Goal: Information Seeking & Learning: Learn about a topic

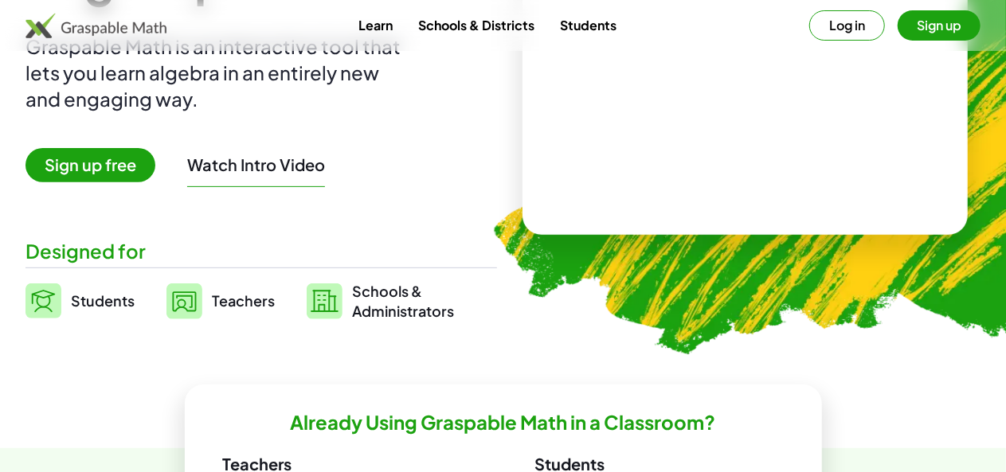
scroll to position [209, 0]
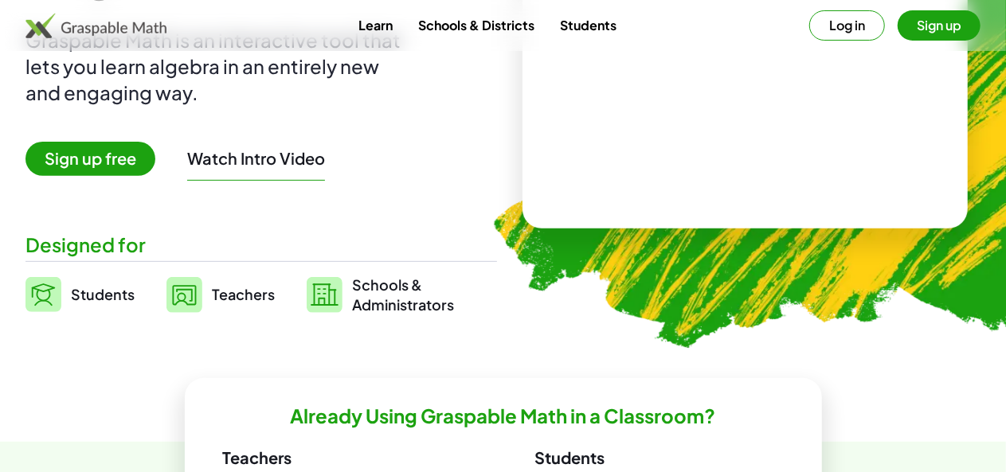
click at [125, 295] on span "Students" at bounding box center [103, 294] width 64 height 18
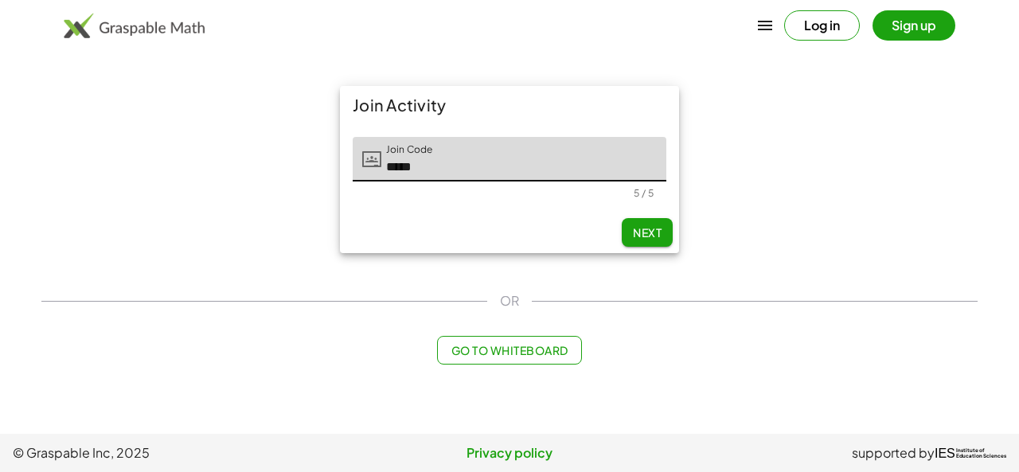
click at [644, 232] on span "Next" at bounding box center [647, 232] width 29 height 14
type input "*****"
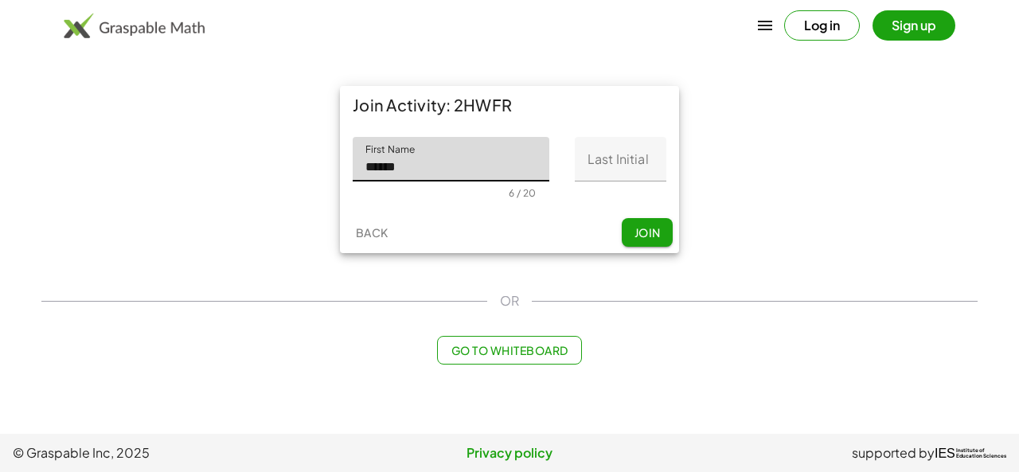
type input "******"
click at [614, 161] on input "Last Initial" at bounding box center [621, 159] width 92 height 45
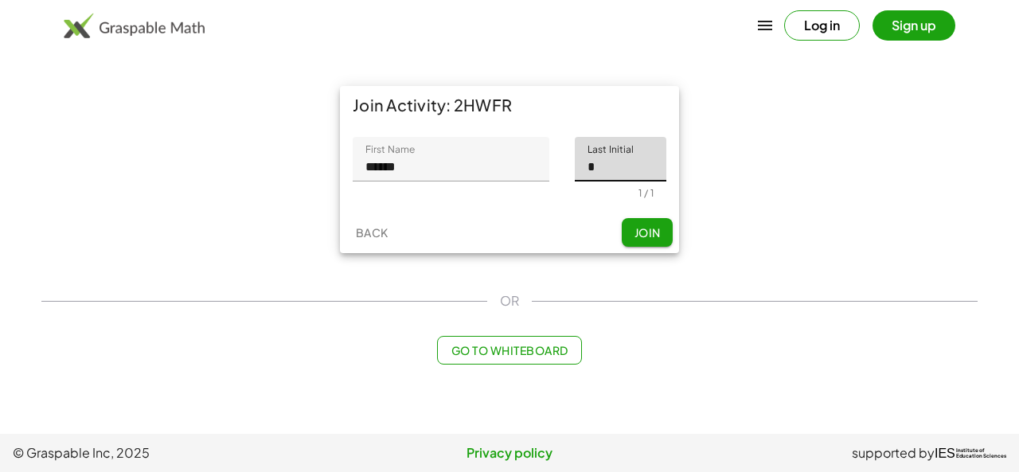
type input "*"
click at [659, 237] on span "Join" at bounding box center [647, 232] width 26 height 14
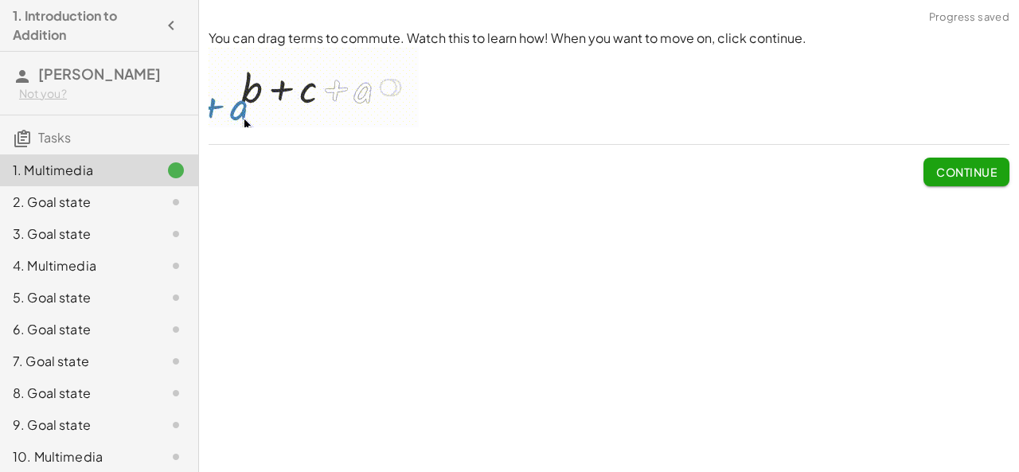
click at [681, 248] on div "You can drag terms to commute. Watch this to learn how! When you want to move o…" at bounding box center [609, 236] width 820 height 472
click at [964, 172] on span "Continue" at bounding box center [966, 172] width 61 height 14
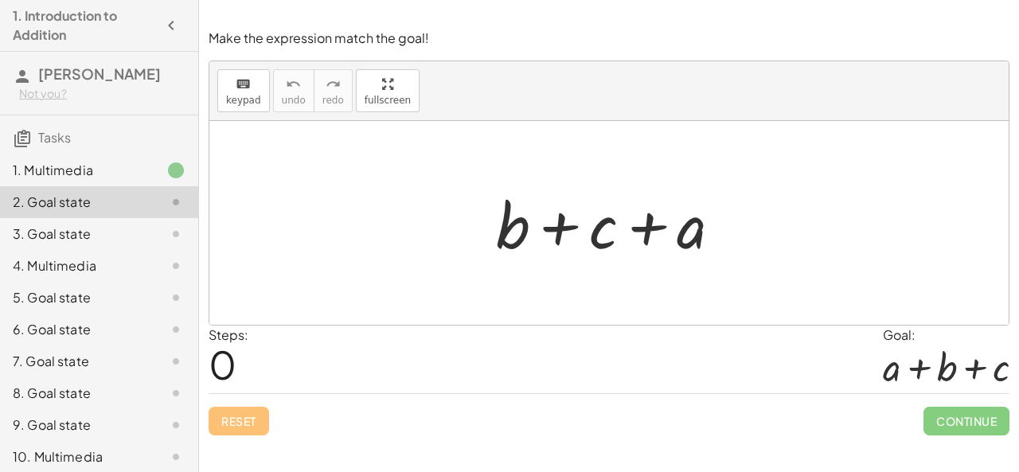
click at [535, 222] on div at bounding box center [615, 223] width 254 height 82
click at [631, 265] on div "+ b + c + a" at bounding box center [609, 223] width 274 height 90
drag, startPoint x: 599, startPoint y: 222, endPoint x: 632, endPoint y: 238, distance: 37.0
click at [632, 238] on div at bounding box center [615, 223] width 254 height 82
drag, startPoint x: 682, startPoint y: 228, endPoint x: 510, endPoint y: 229, distance: 172.0
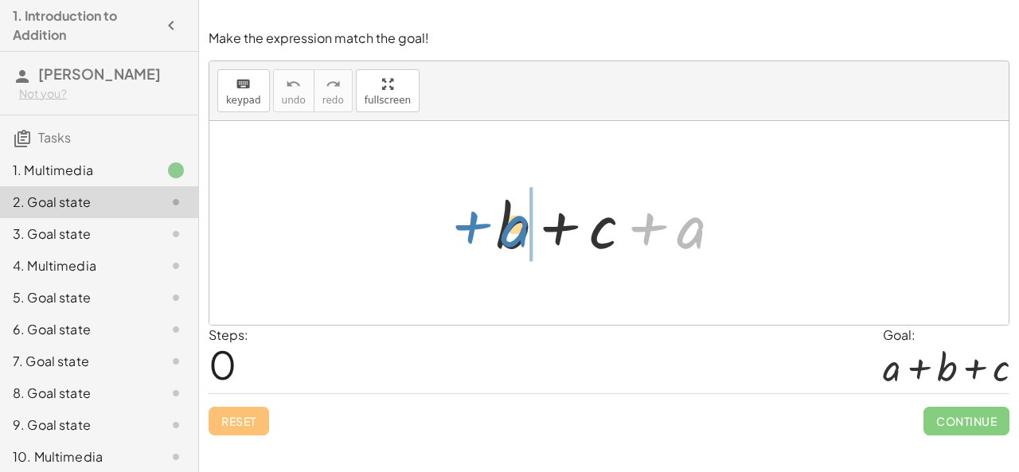
click at [510, 229] on div at bounding box center [615, 223] width 254 height 82
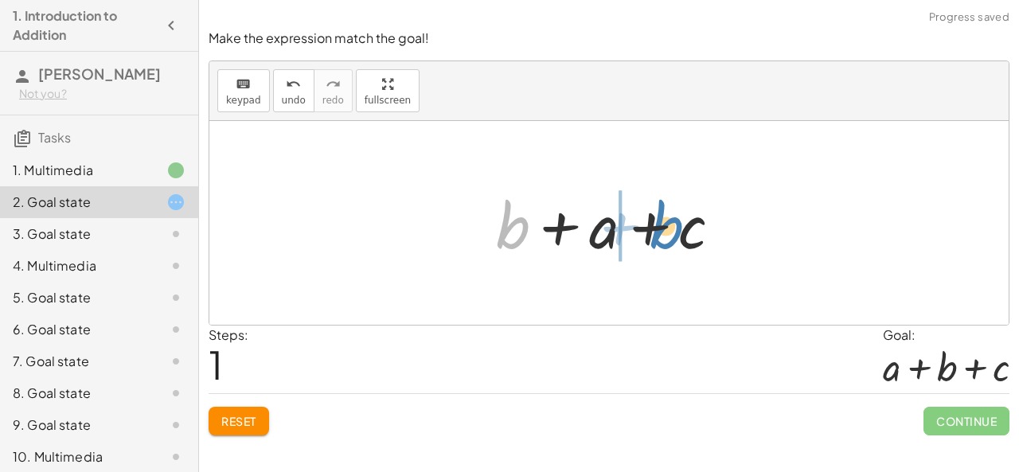
drag, startPoint x: 491, startPoint y: 214, endPoint x: 639, endPoint y: 213, distance: 148.1
click at [639, 213] on div at bounding box center [615, 223] width 254 height 82
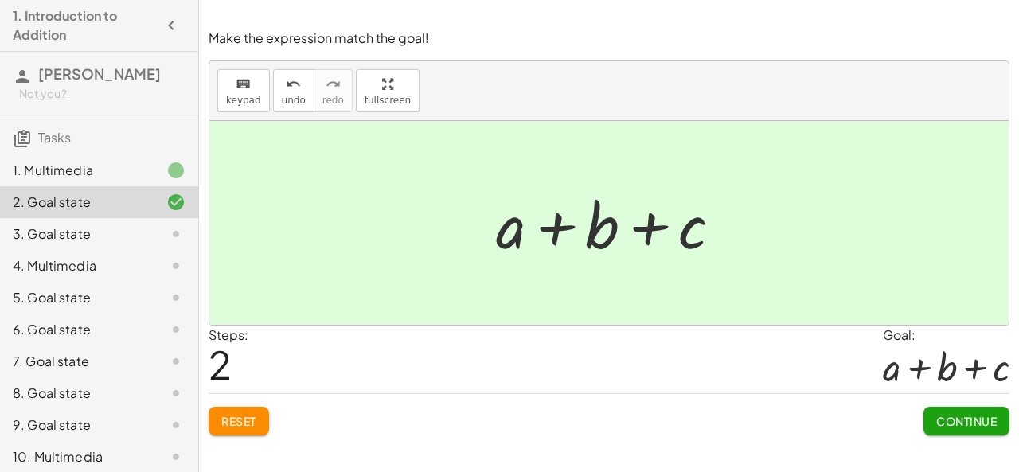
click at [947, 422] on span "Continue" at bounding box center [966, 421] width 61 height 14
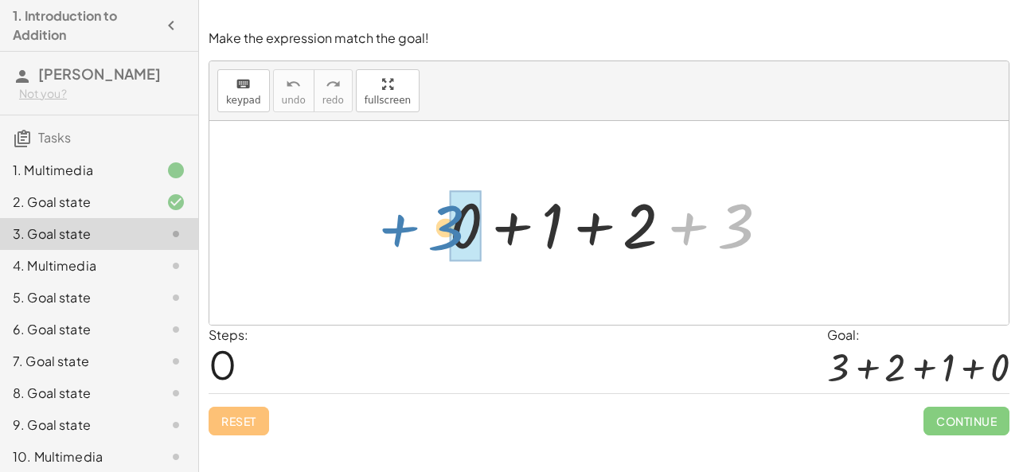
drag, startPoint x: 737, startPoint y: 240, endPoint x: 449, endPoint y: 241, distance: 288.3
click at [449, 241] on div at bounding box center [615, 223] width 347 height 82
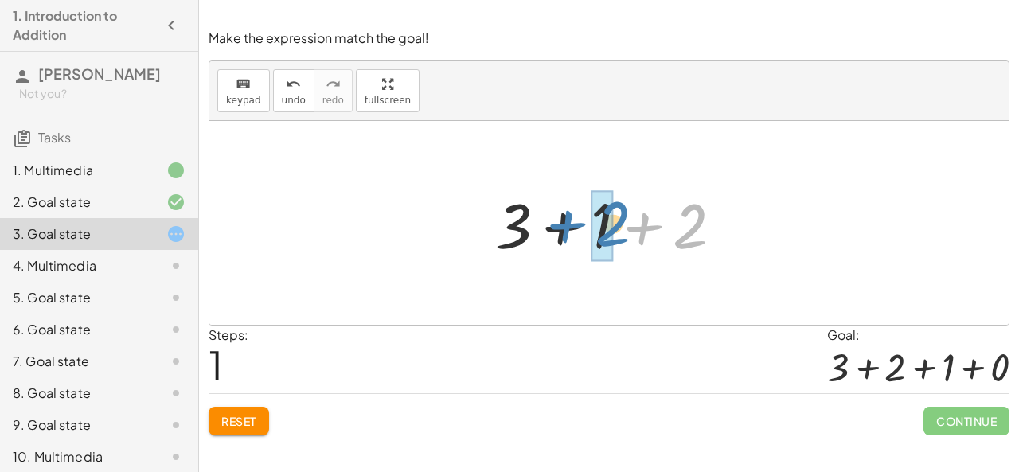
drag, startPoint x: 695, startPoint y: 213, endPoint x: 616, endPoint y: 211, distance: 78.9
click at [616, 211] on div at bounding box center [615, 223] width 256 height 82
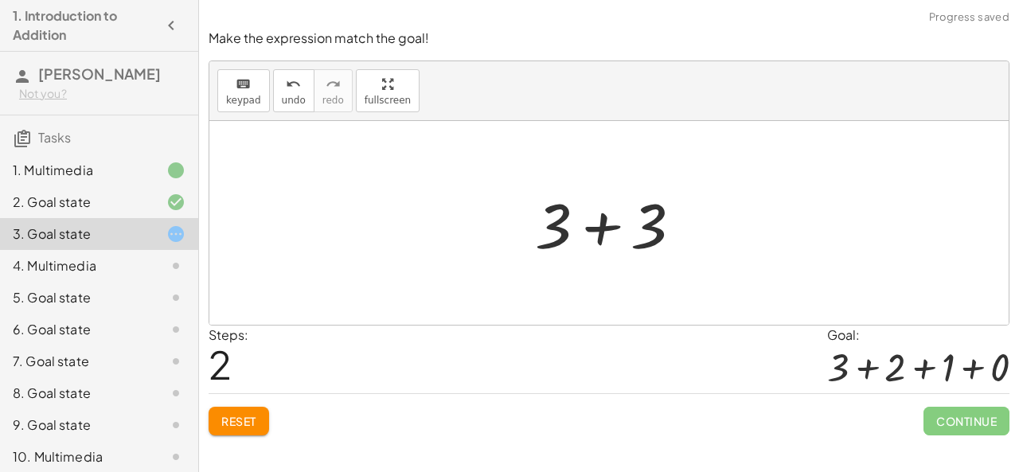
click at [855, 363] on div at bounding box center [918, 367] width 182 height 45
click at [268, 401] on div "Reset Continue" at bounding box center [609, 414] width 801 height 42
click at [256, 423] on span "Reset" at bounding box center [238, 421] width 35 height 14
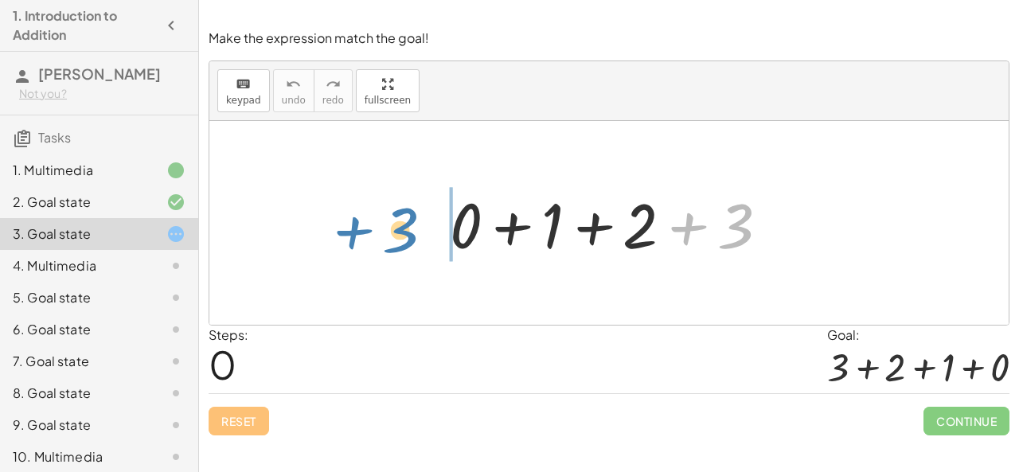
drag, startPoint x: 743, startPoint y: 224, endPoint x: 416, endPoint y: 230, distance: 326.5
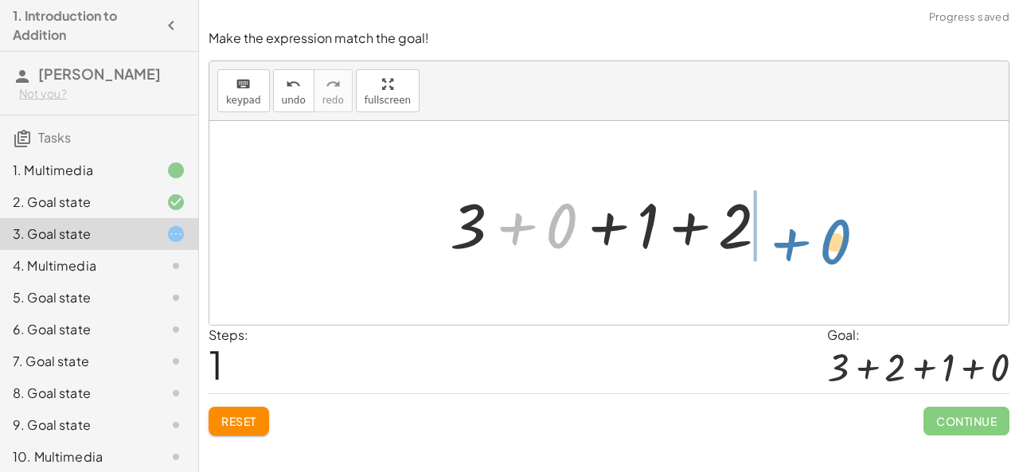
drag, startPoint x: 553, startPoint y: 228, endPoint x: 827, endPoint y: 242, distance: 274.3
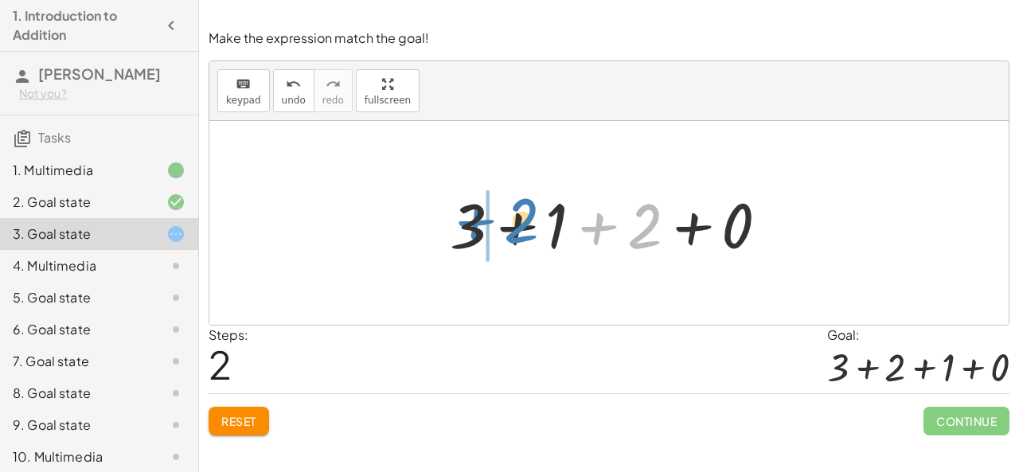
drag, startPoint x: 632, startPoint y: 225, endPoint x: 511, endPoint y: 214, distance: 121.5
click at [511, 214] on div at bounding box center [615, 223] width 347 height 82
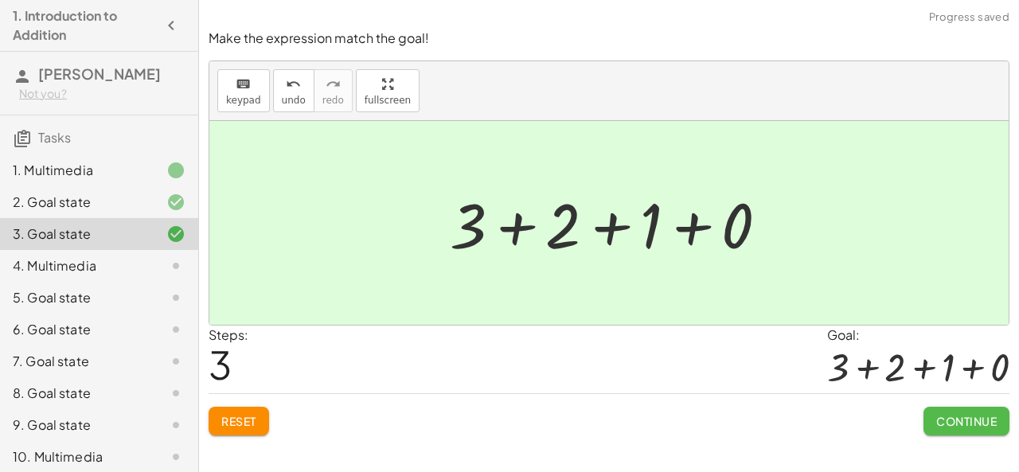
click at [970, 425] on span "Continue" at bounding box center [966, 421] width 61 height 14
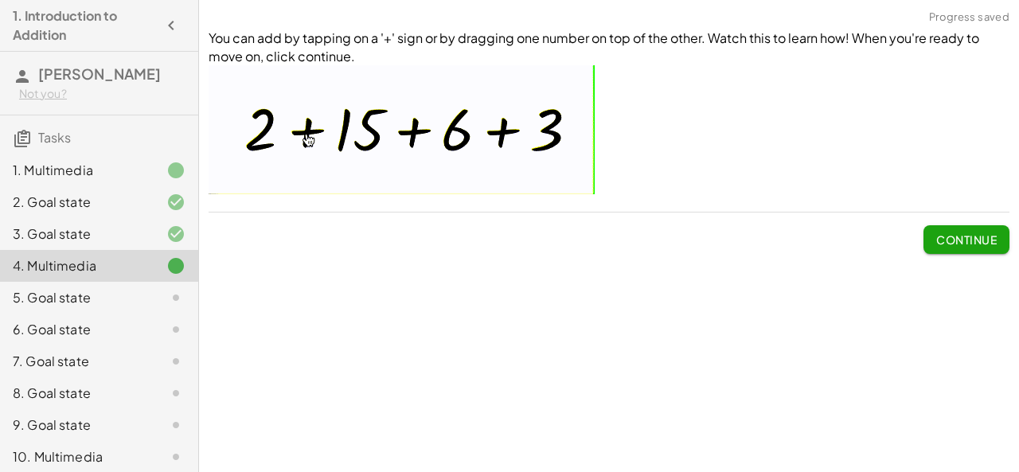
click at [0, 0] on div "You can add by tapping on a '+' sign or by dragging one number on top of the ot…" at bounding box center [0, 0] width 0 height 0
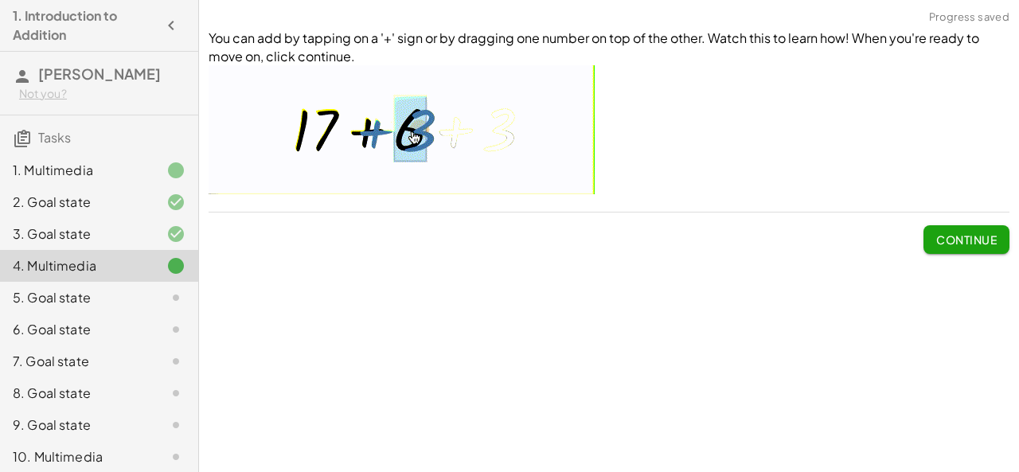
click at [983, 237] on span "Continue" at bounding box center [966, 240] width 61 height 14
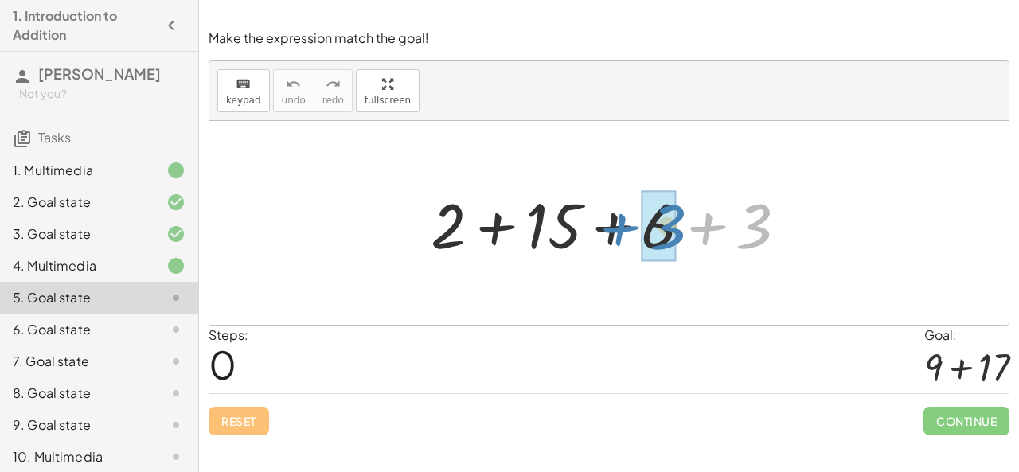
drag, startPoint x: 751, startPoint y: 214, endPoint x: 666, endPoint y: 215, distance: 85.2
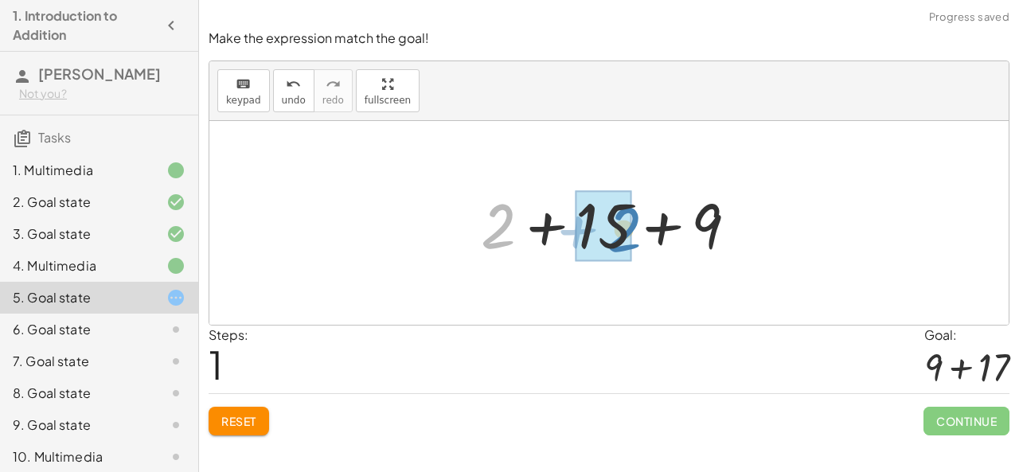
drag, startPoint x: 483, startPoint y: 221, endPoint x: 610, endPoint y: 224, distance: 126.7
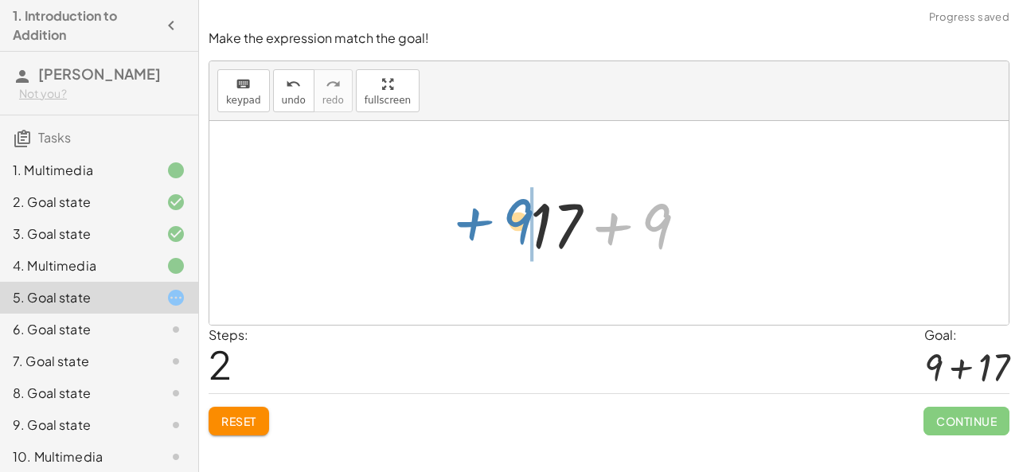
drag, startPoint x: 655, startPoint y: 224, endPoint x: 516, endPoint y: 219, distance: 138.6
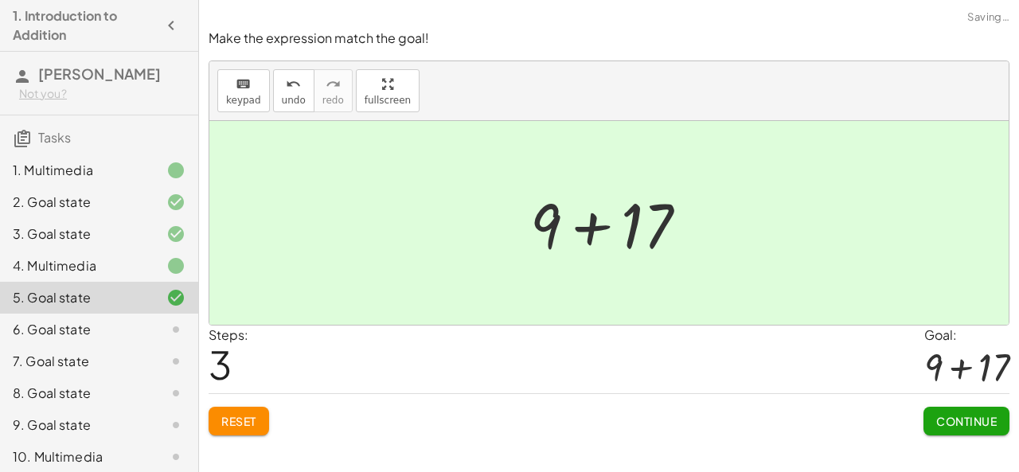
click at [998, 433] on button "Continue" at bounding box center [967, 421] width 86 height 29
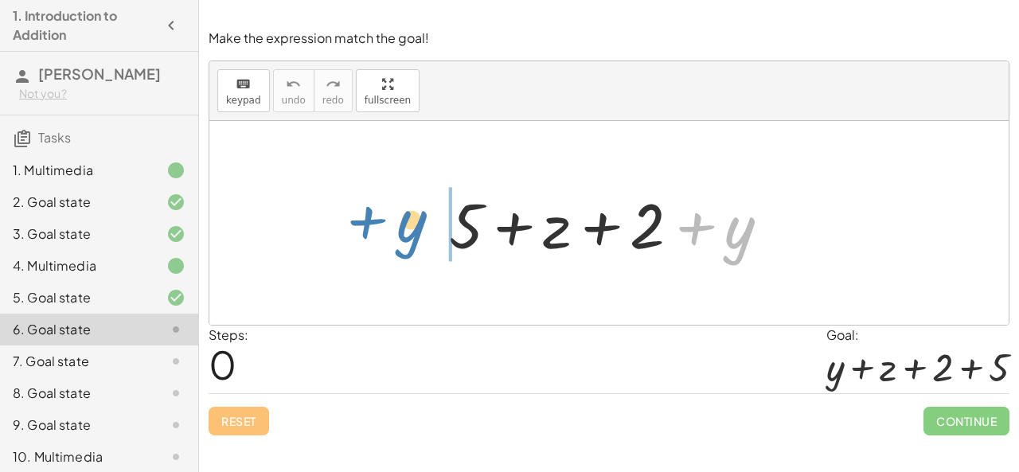
drag, startPoint x: 739, startPoint y: 226, endPoint x: 430, endPoint y: 216, distance: 309.1
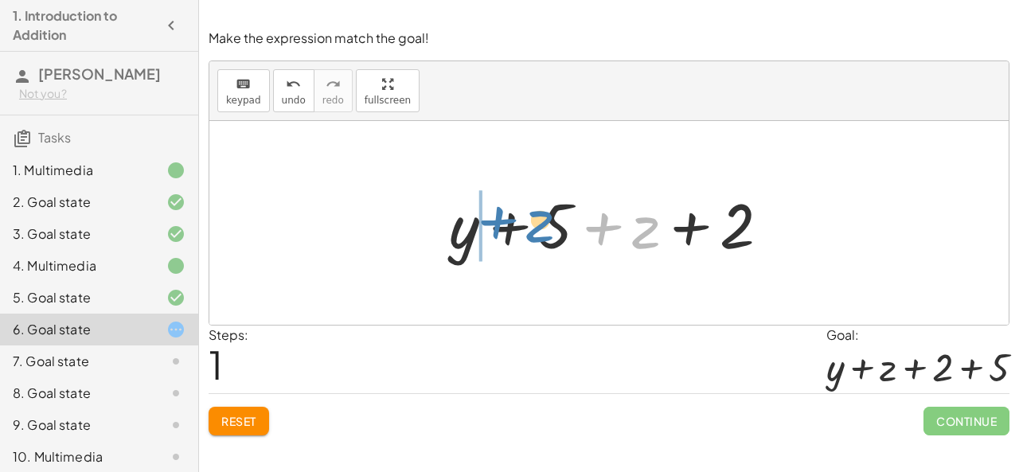
drag, startPoint x: 659, startPoint y: 214, endPoint x: 553, endPoint y: 208, distance: 106.1
click at [553, 208] on div at bounding box center [616, 223] width 350 height 82
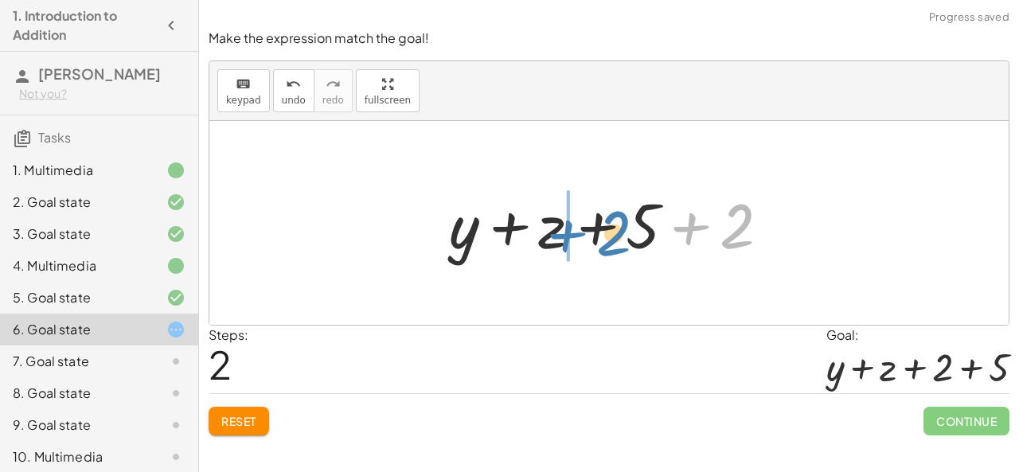
drag, startPoint x: 744, startPoint y: 232, endPoint x: 621, endPoint y: 239, distance: 122.8
click at [621, 239] on div at bounding box center [616, 223] width 350 height 82
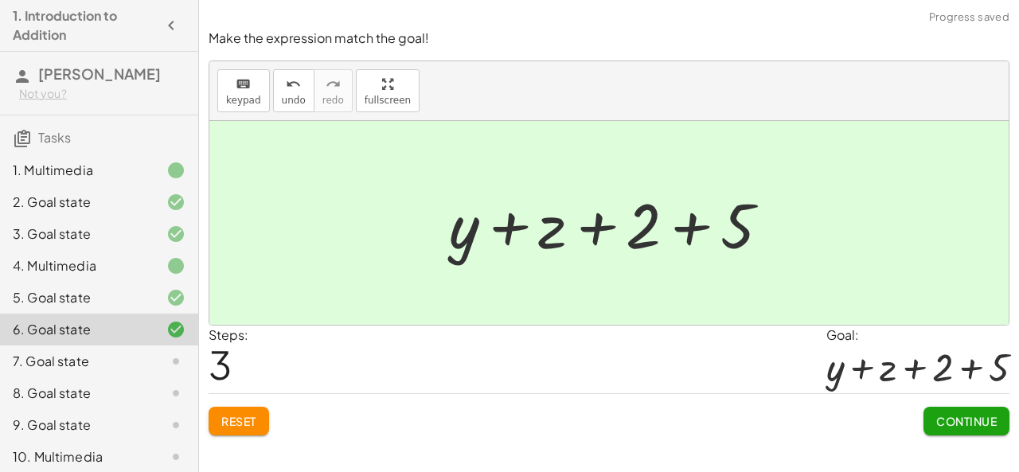
click at [991, 420] on span "Continue" at bounding box center [966, 421] width 61 height 14
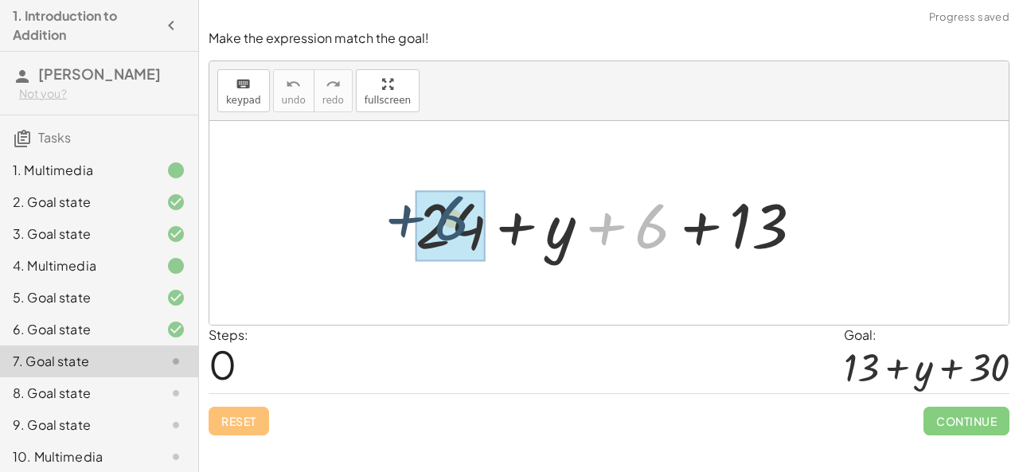
drag, startPoint x: 663, startPoint y: 223, endPoint x: 462, endPoint y: 215, distance: 200.8
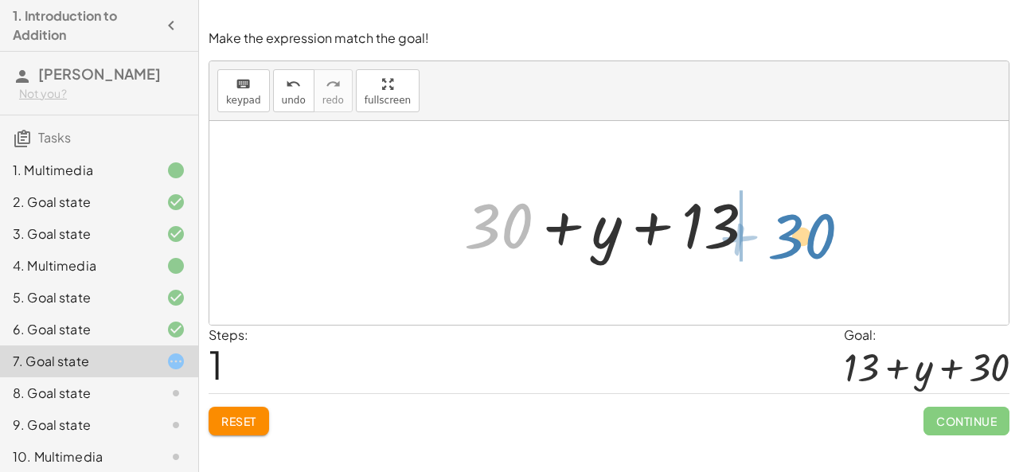
drag, startPoint x: 509, startPoint y: 210, endPoint x: 812, endPoint y: 221, distance: 303.6
click at [812, 221] on div "+ 24 + y + 6 + 13 + 30 + + y + 13 30" at bounding box center [608, 223] width 799 height 204
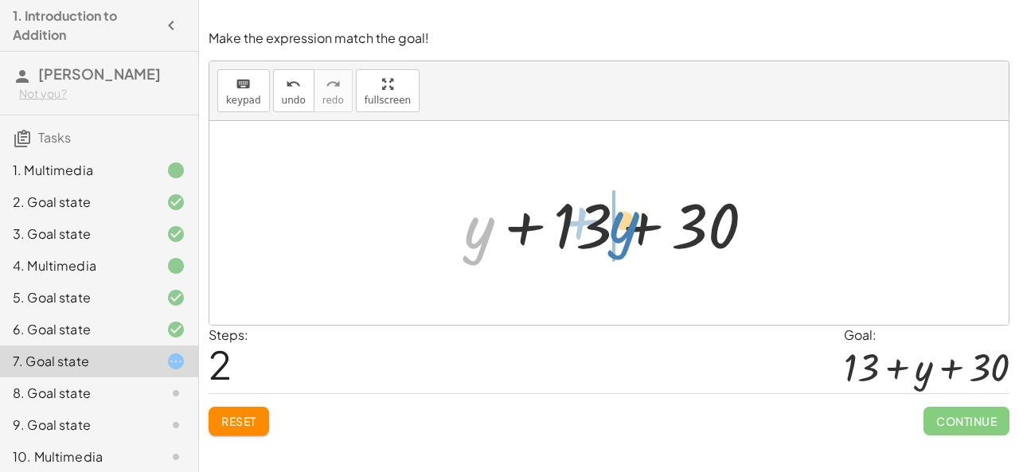
drag, startPoint x: 487, startPoint y: 229, endPoint x: 632, endPoint y: 224, distance: 145.8
click at [632, 224] on div at bounding box center [615, 223] width 319 height 82
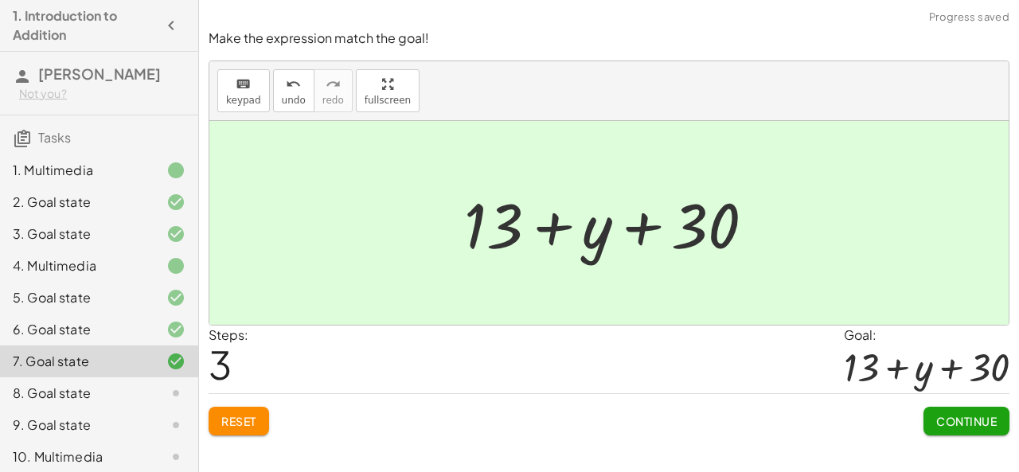
click at [979, 415] on span "Continue" at bounding box center [966, 421] width 61 height 14
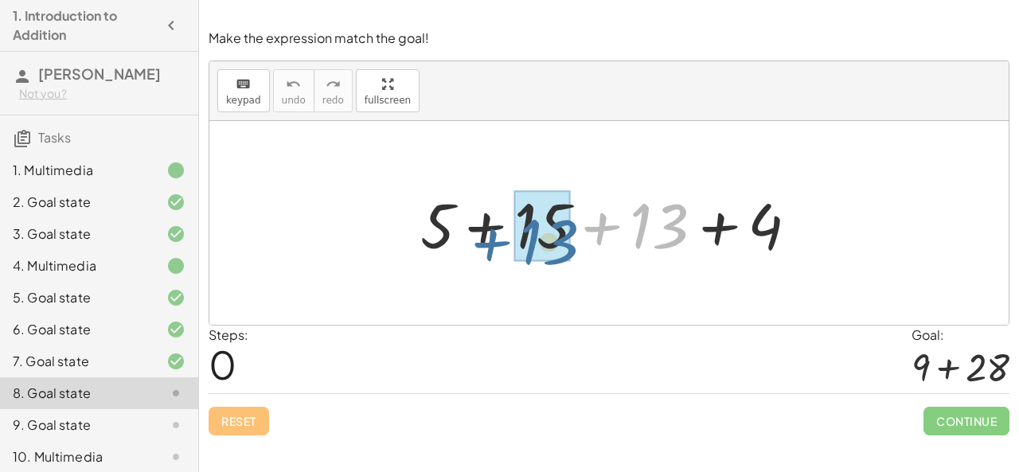
drag, startPoint x: 666, startPoint y: 217, endPoint x: 557, endPoint y: 230, distance: 109.1
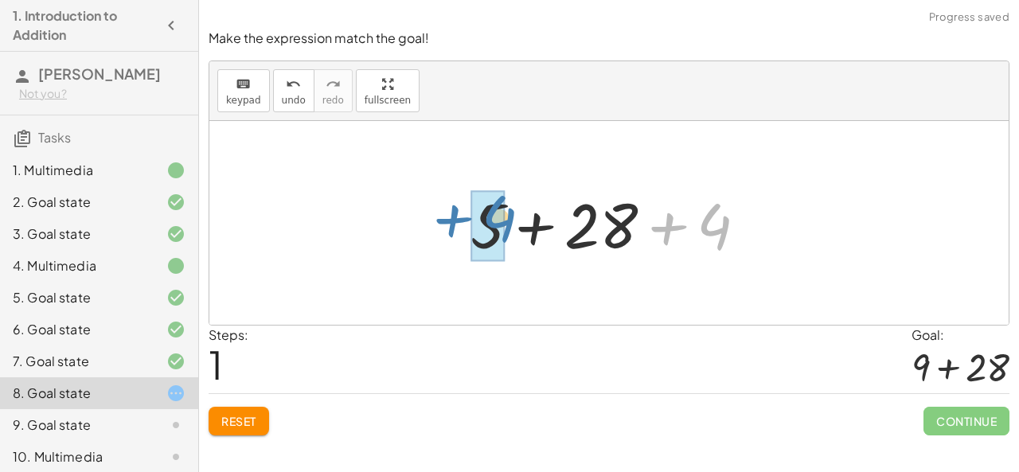
drag, startPoint x: 716, startPoint y: 227, endPoint x: 498, endPoint y: 221, distance: 217.5
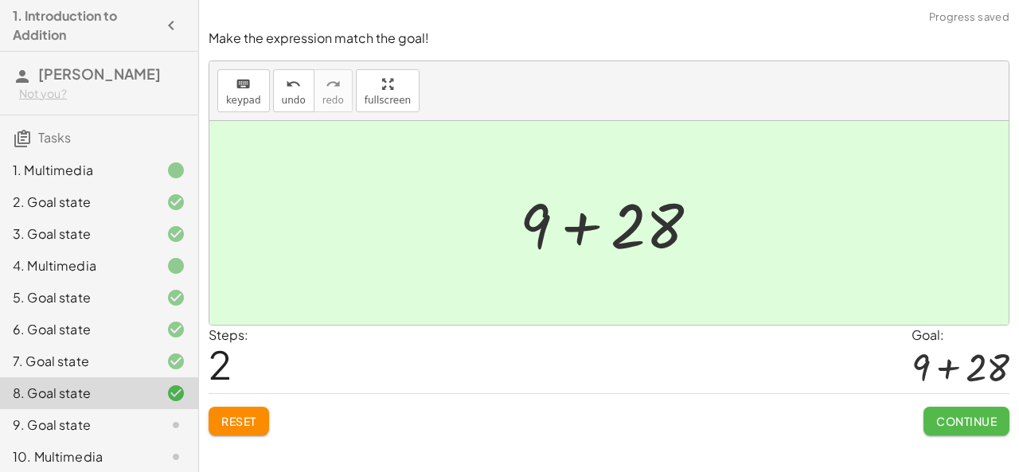
click at [968, 418] on span "Continue" at bounding box center [966, 421] width 61 height 14
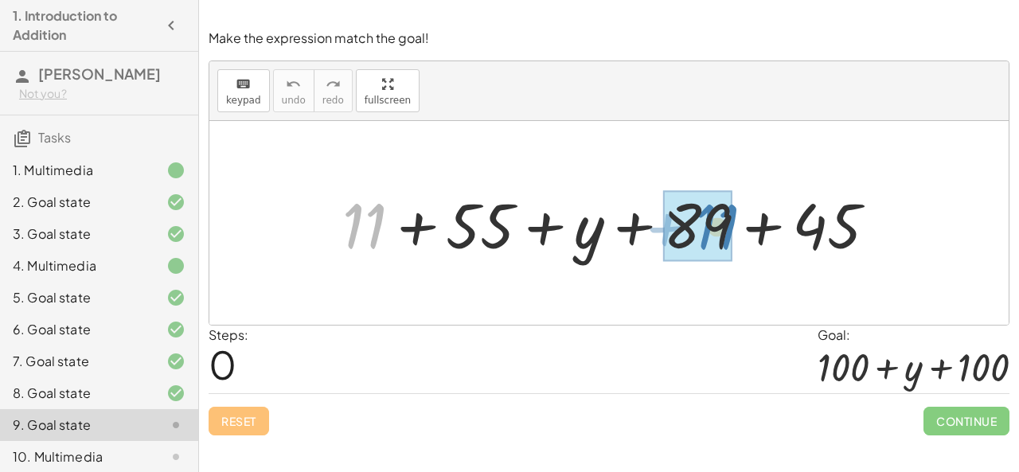
drag, startPoint x: 350, startPoint y: 233, endPoint x: 702, endPoint y: 234, distance: 352.8
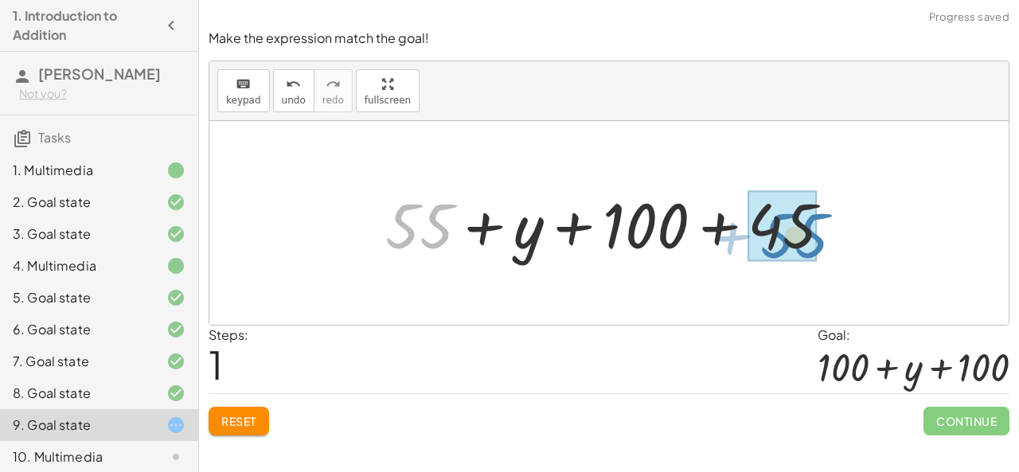
drag, startPoint x: 406, startPoint y: 214, endPoint x: 786, endPoint y: 216, distance: 379.8
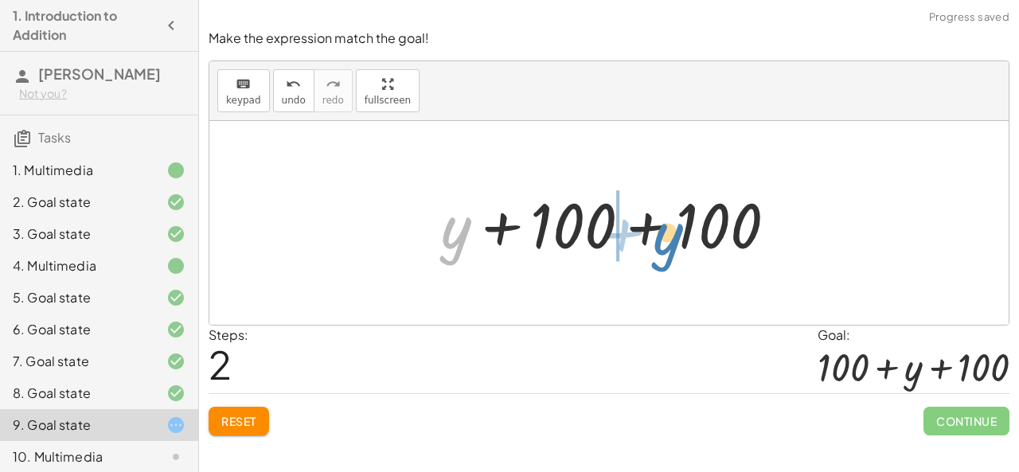
drag, startPoint x: 451, startPoint y: 229, endPoint x: 647, endPoint y: 227, distance: 195.9
click at [647, 227] on div at bounding box center [615, 223] width 364 height 82
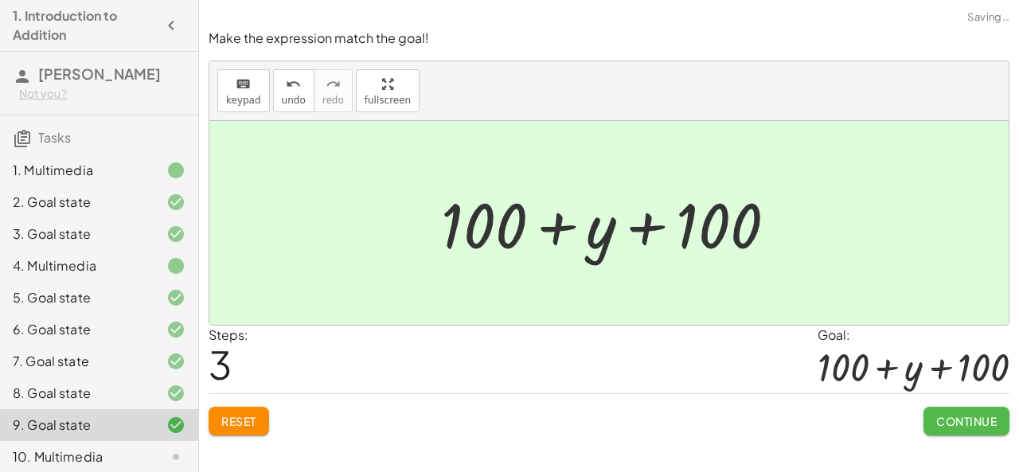
click at [968, 422] on span "Continue" at bounding box center [966, 421] width 61 height 14
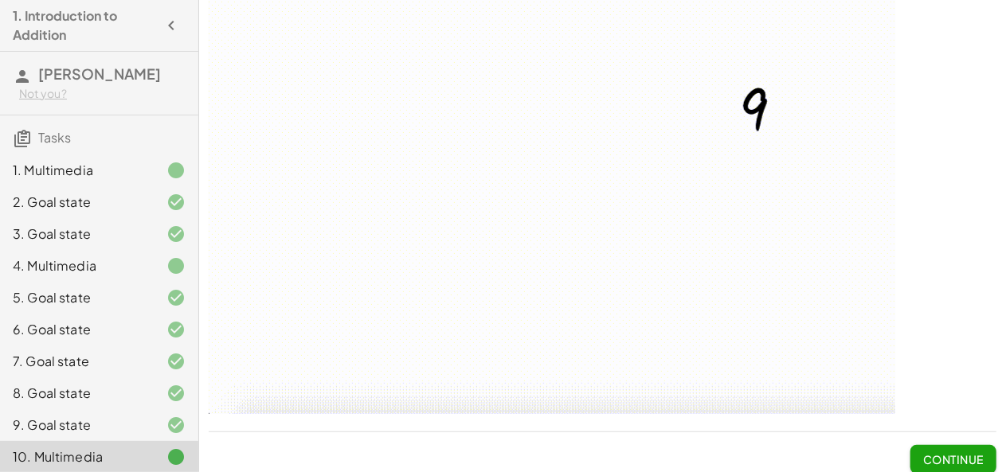
scroll to position [213, 0]
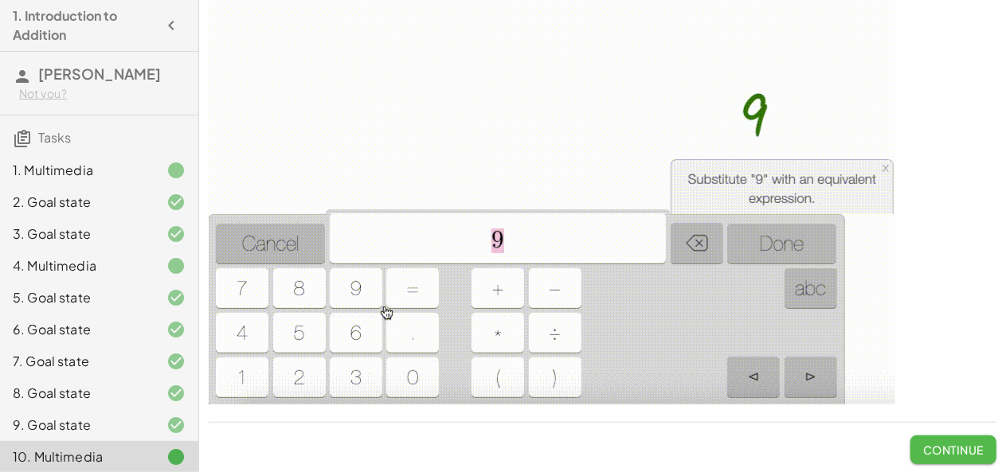
click at [932, 446] on span "Continue" at bounding box center [953, 450] width 61 height 14
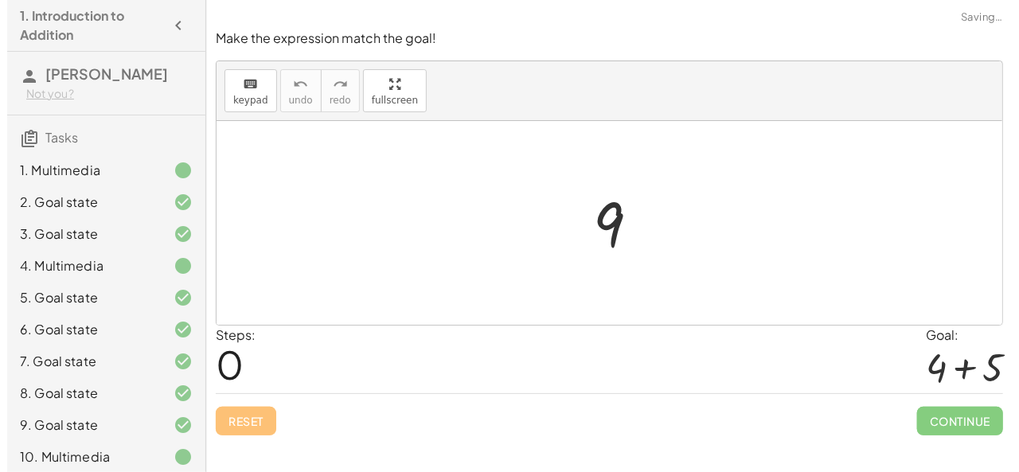
scroll to position [0, 0]
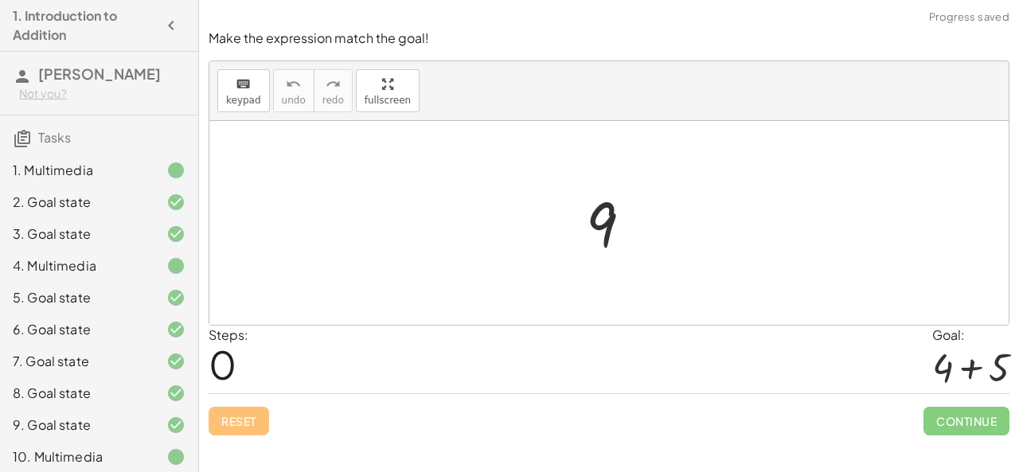
click at [602, 215] on div at bounding box center [615, 223] width 75 height 79
click at [602, 225] on div at bounding box center [615, 223] width 75 height 79
drag, startPoint x: 605, startPoint y: 233, endPoint x: 654, endPoint y: 278, distance: 65.9
click at [246, 88] on icon "keyboard" at bounding box center [243, 84] width 15 height 19
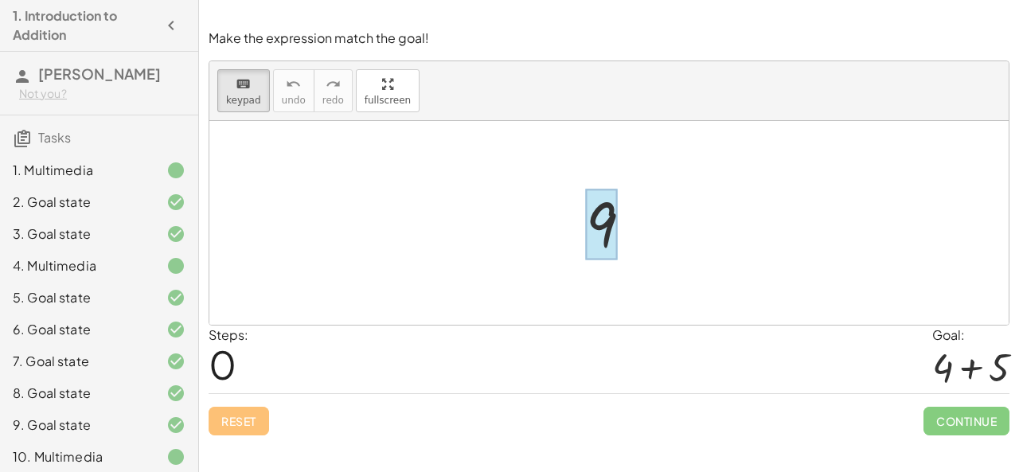
click at [600, 218] on div at bounding box center [601, 225] width 31 height 71
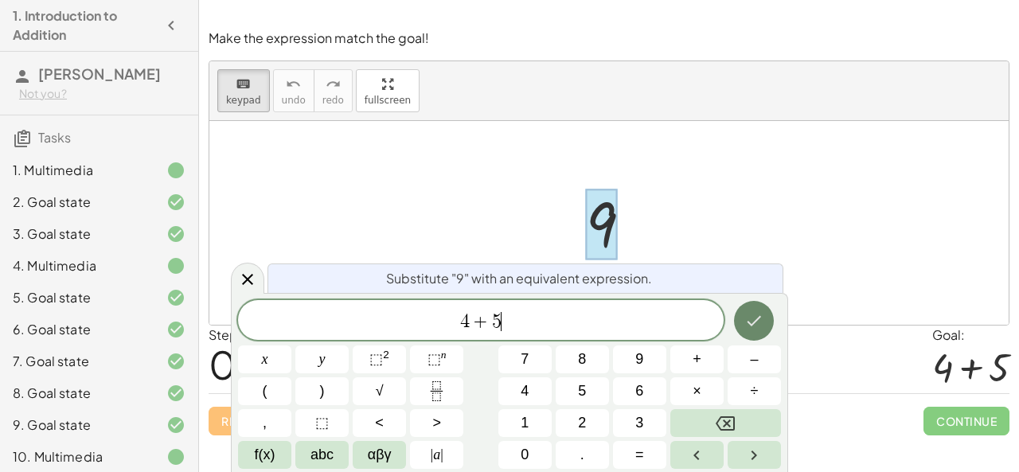
click at [758, 312] on icon "Done" at bounding box center [754, 320] width 19 height 19
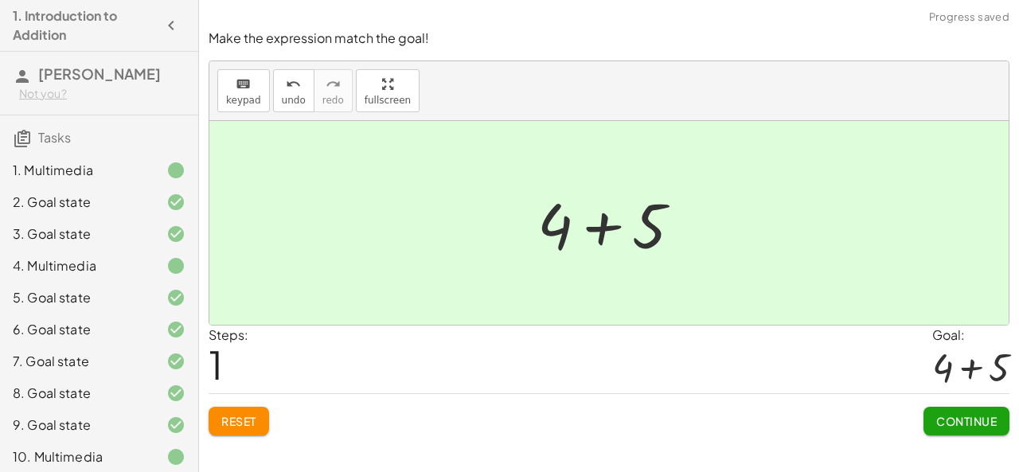
click at [964, 426] on span "Continue" at bounding box center [966, 421] width 61 height 14
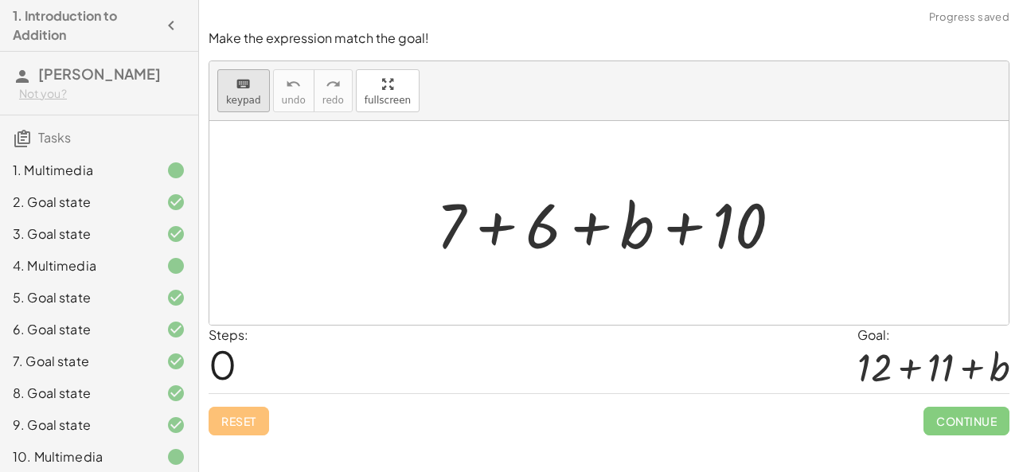
click at [227, 84] on div "keyboard" at bounding box center [243, 83] width 35 height 19
click at [459, 224] on div at bounding box center [450, 225] width 29 height 74
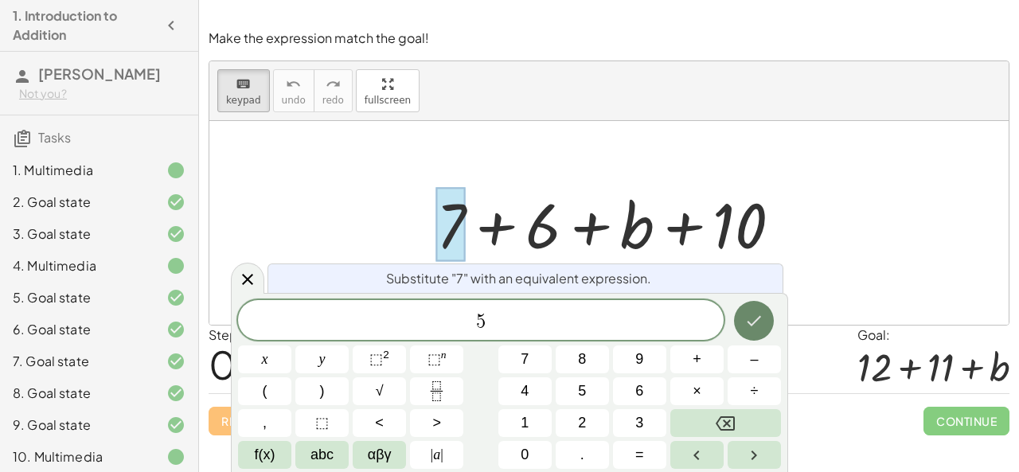
click at [761, 310] on button "Done" at bounding box center [754, 321] width 40 height 40
click at [743, 323] on button "Done" at bounding box center [754, 321] width 40 height 40
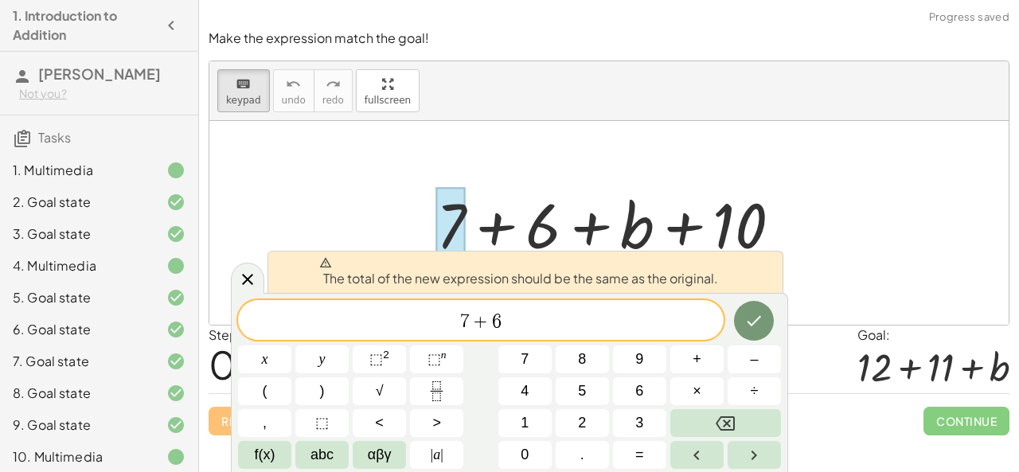
click at [848, 268] on div at bounding box center [608, 223] width 799 height 204
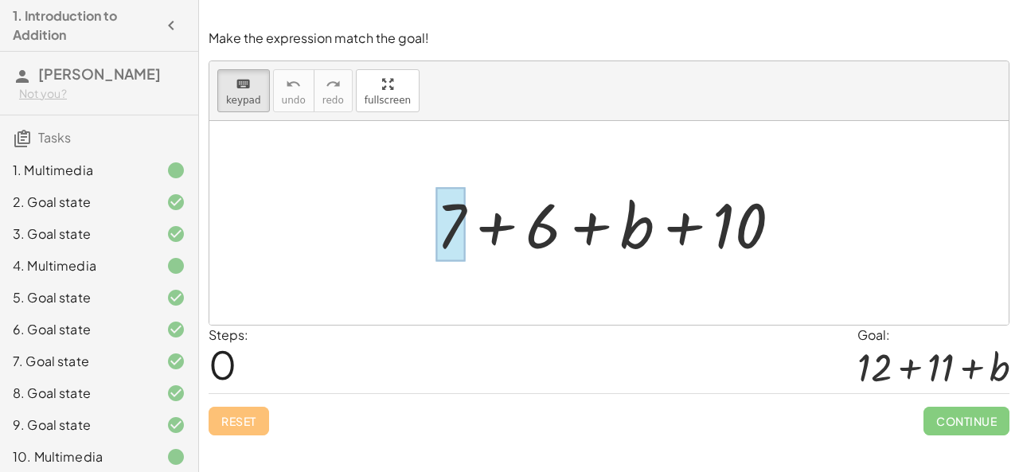
drag, startPoint x: 554, startPoint y: 234, endPoint x: 462, endPoint y: 229, distance: 92.5
click at [462, 229] on div at bounding box center [450, 225] width 29 height 74
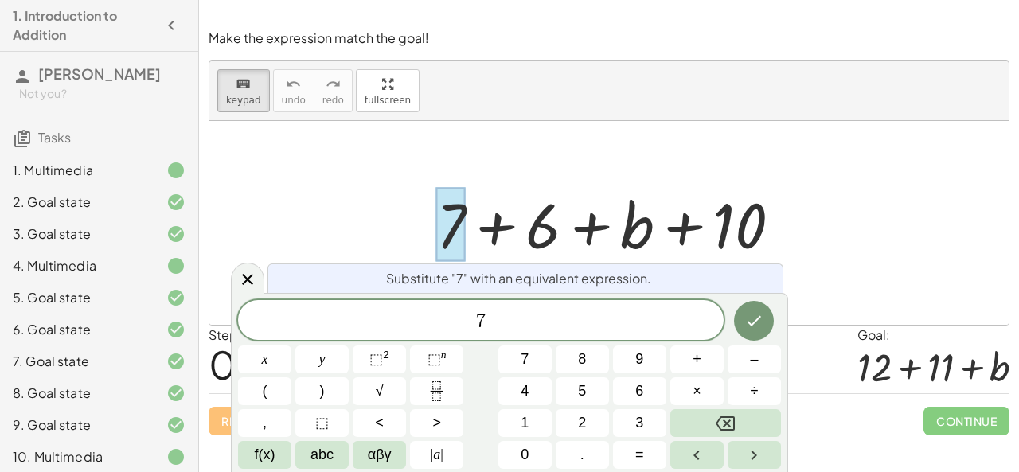
drag, startPoint x: 537, startPoint y: 240, endPoint x: 529, endPoint y: 237, distance: 8.9
click at [529, 237] on div at bounding box center [615, 223] width 374 height 82
click at [540, 243] on div at bounding box center [615, 223] width 374 height 82
click at [761, 319] on icon "Done" at bounding box center [754, 320] width 19 height 19
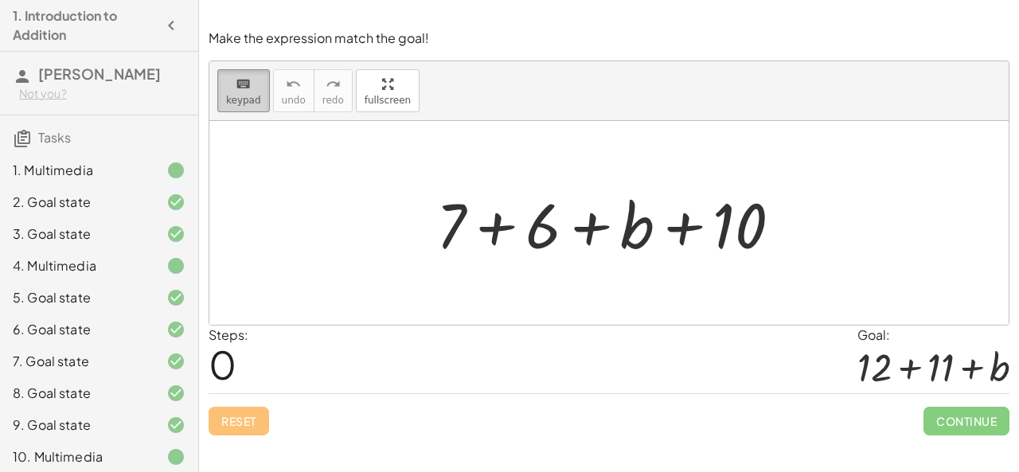
click at [240, 95] on span "keypad" at bounding box center [243, 100] width 35 height 11
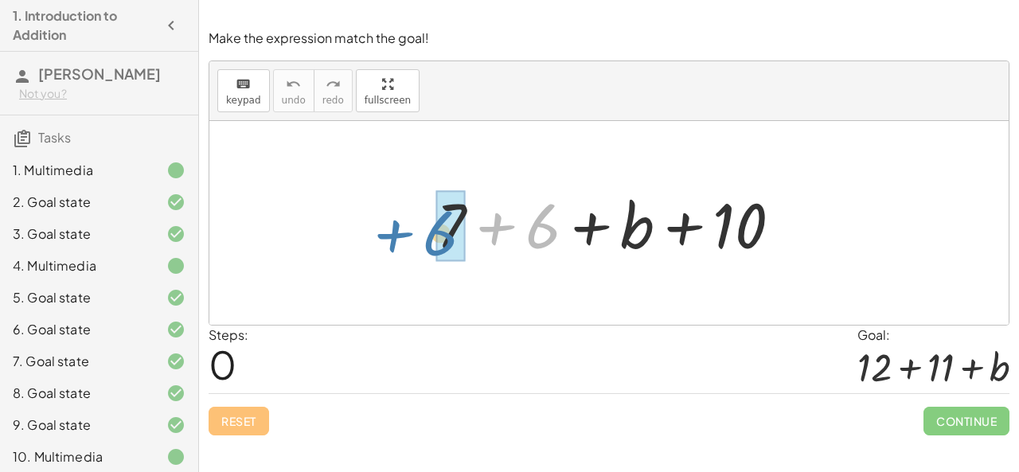
drag, startPoint x: 537, startPoint y: 224, endPoint x: 436, endPoint y: 227, distance: 100.4
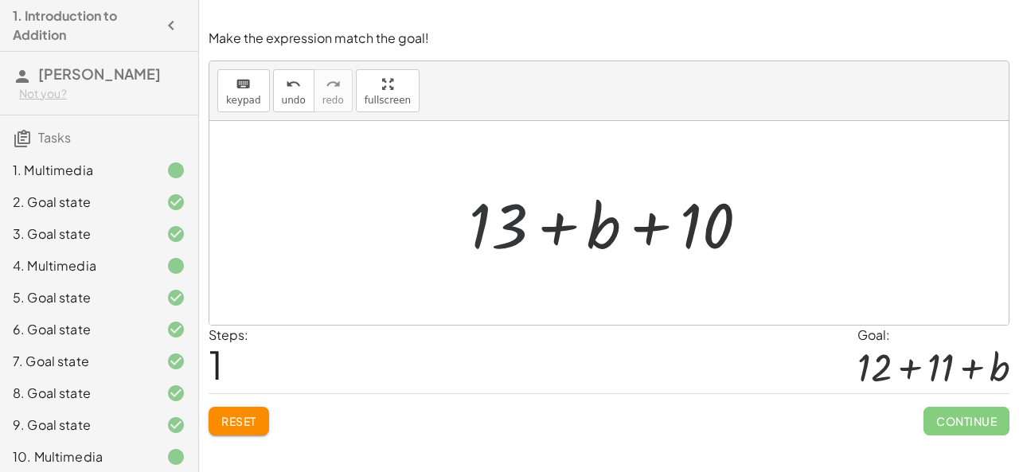
click at [489, 228] on div at bounding box center [615, 223] width 308 height 82
click at [230, 445] on div "You can drag terms to commute. Watch this to learn how! When you want to move o…" at bounding box center [609, 236] width 820 height 472
click at [209, 415] on button "Reset" at bounding box center [239, 421] width 61 height 29
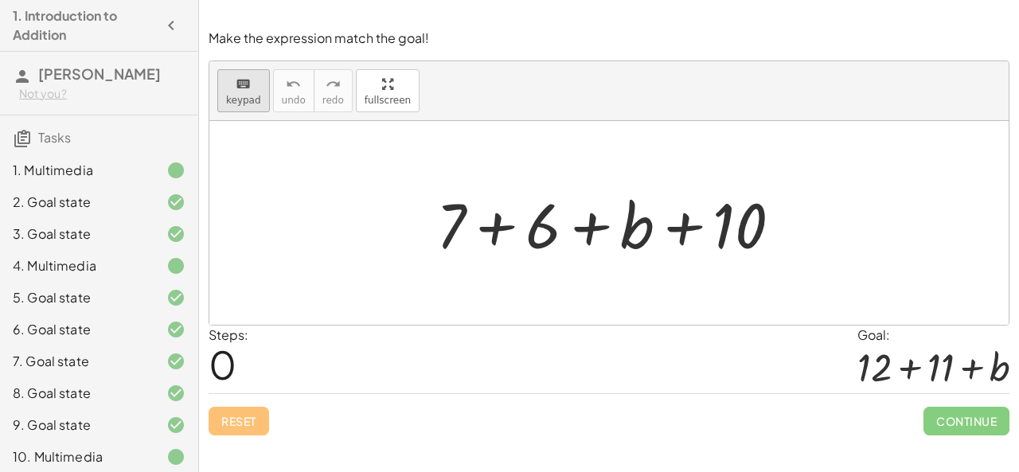
click at [236, 82] on icon "keyboard" at bounding box center [243, 84] width 15 height 19
click at [236, 96] on span "keypad" at bounding box center [243, 100] width 35 height 11
click at [227, 83] on div "keyboard" at bounding box center [243, 83] width 35 height 19
click at [432, 219] on div at bounding box center [615, 223] width 374 height 82
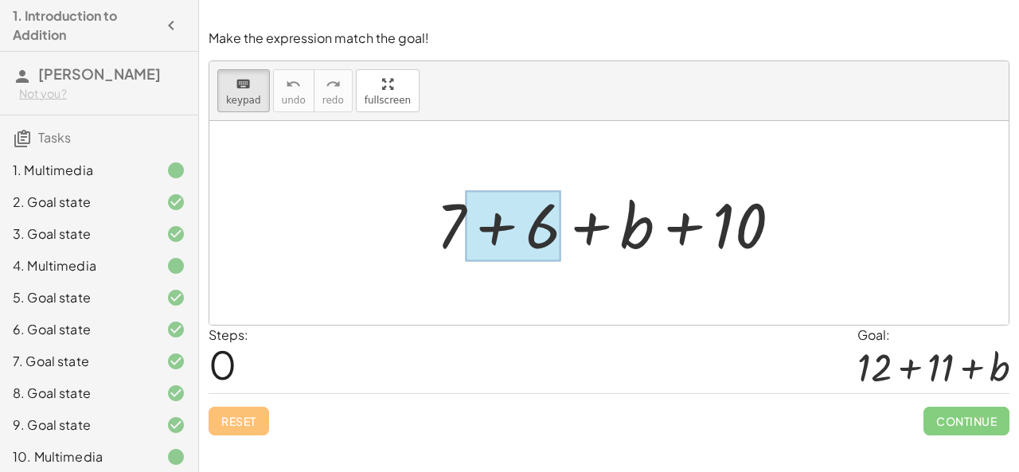
click at [552, 231] on div at bounding box center [513, 226] width 95 height 71
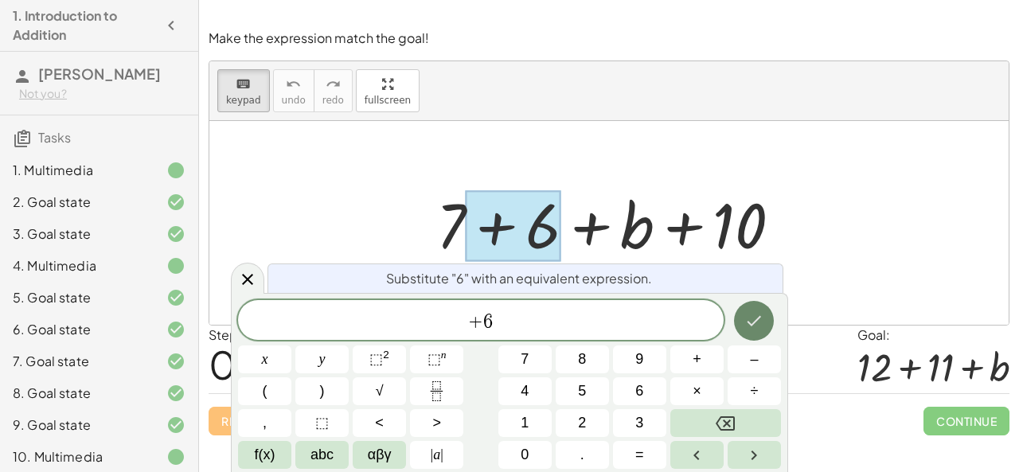
click at [746, 318] on icon "Done" at bounding box center [754, 320] width 19 height 19
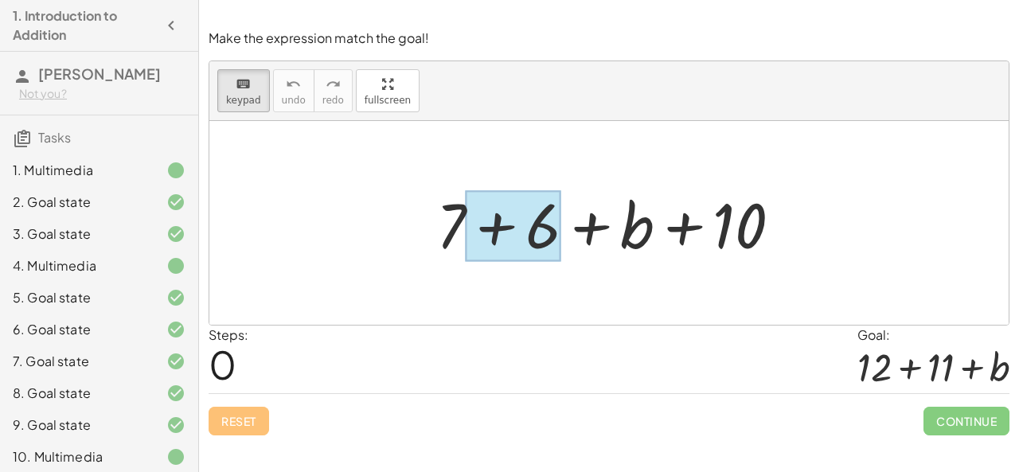
click at [527, 226] on div at bounding box center [513, 226] width 95 height 71
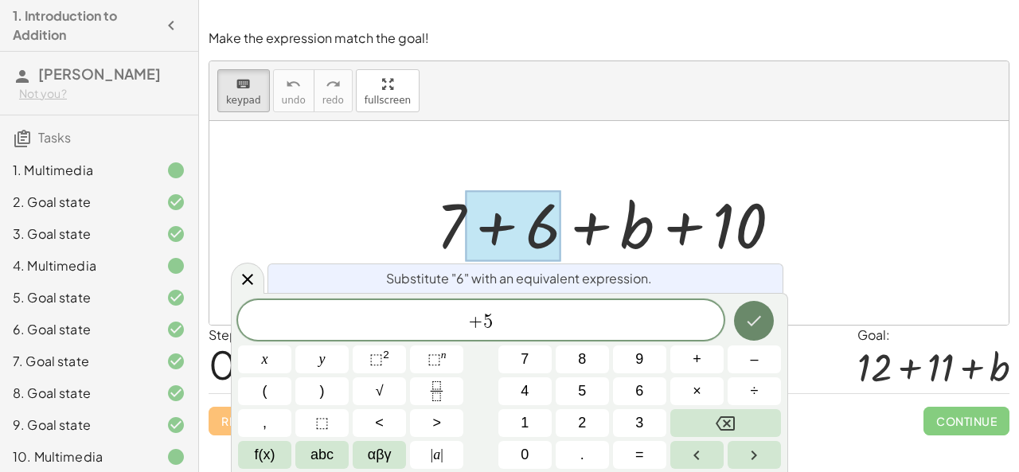
click at [739, 325] on button "Done" at bounding box center [754, 321] width 40 height 40
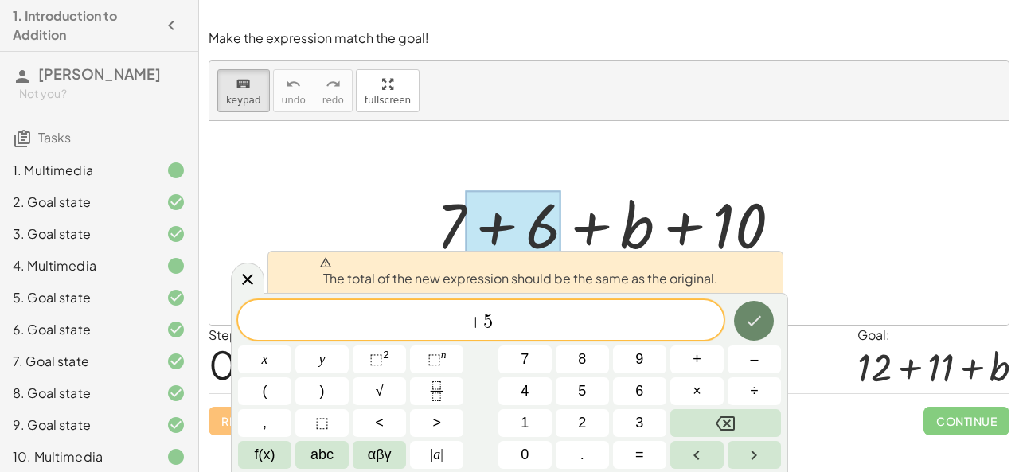
click at [739, 325] on button "Done" at bounding box center [754, 321] width 40 height 40
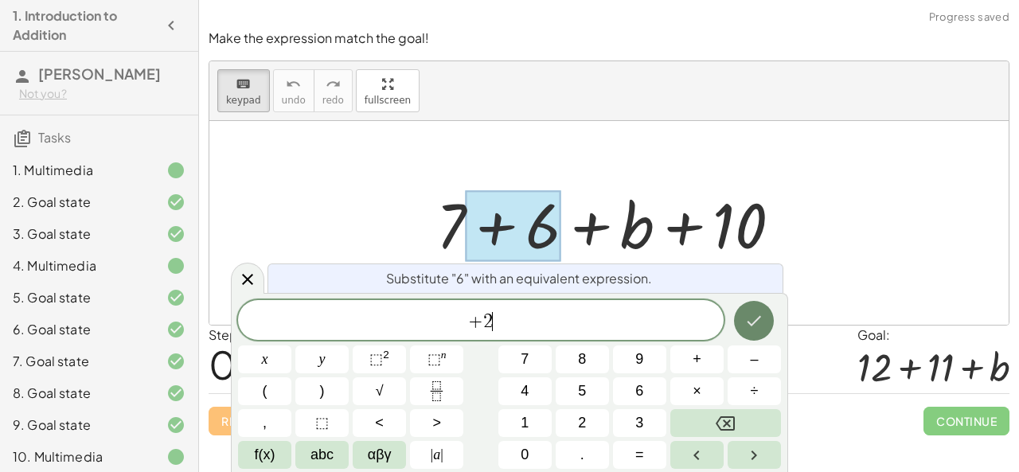
click at [737, 311] on button "Done" at bounding box center [754, 321] width 40 height 40
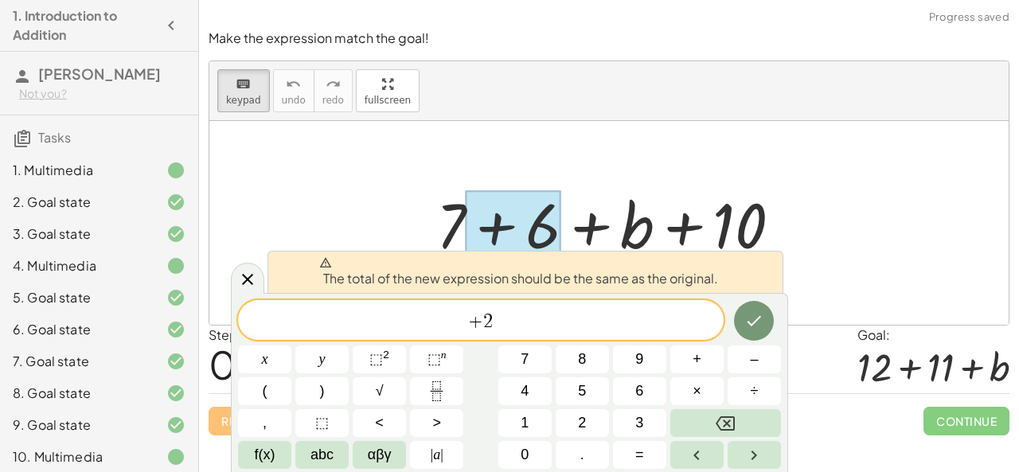
click at [828, 283] on div at bounding box center [608, 223] width 799 height 204
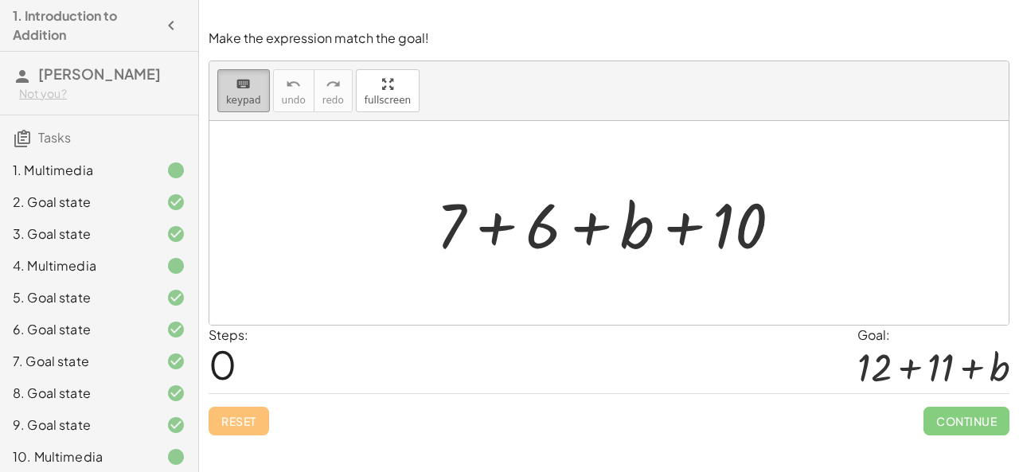
click at [229, 92] on div "keyboard" at bounding box center [243, 83] width 35 height 19
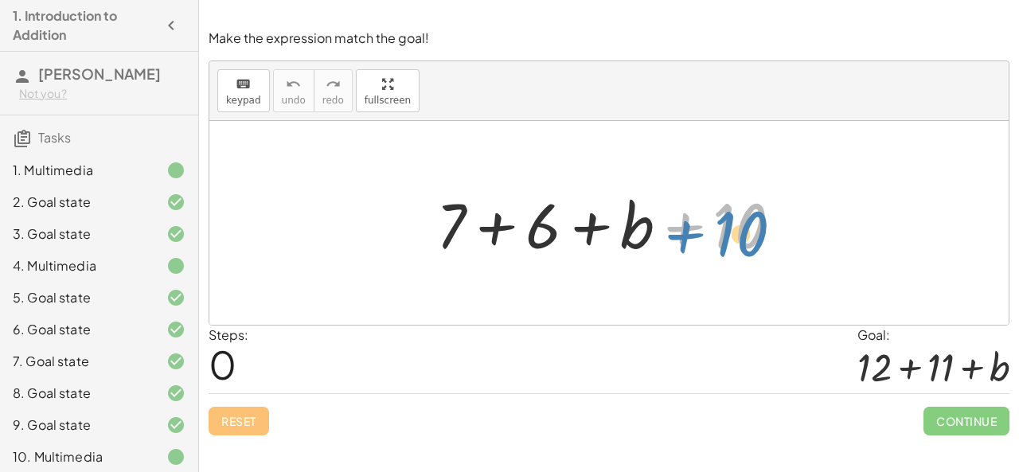
click at [741, 230] on div at bounding box center [615, 223] width 374 height 82
drag, startPoint x: 583, startPoint y: 334, endPoint x: 582, endPoint y: 366, distance: 32.7
click at [583, 368] on div "Steps: 0 Goal: + 12 + 11 + b" at bounding box center [609, 360] width 801 height 68
click at [583, 359] on div "Steps: 0 Goal: + 12 + 11 + b" at bounding box center [609, 360] width 801 height 68
click at [0, 0] on div "Make the expression match the goal! keyboard keypad undo undo redo redo fullscr…" at bounding box center [0, 0] width 0 height 0
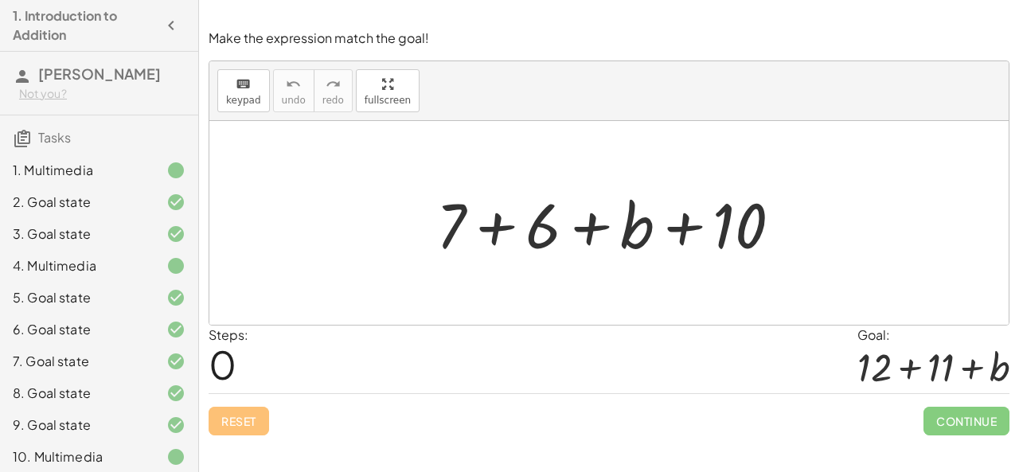
drag, startPoint x: 752, startPoint y: 60, endPoint x: 639, endPoint y: 221, distance: 196.6
click at [0, 0] on div "Make the expression match the goal! keyboard keypad undo undo redo redo fullscr…" at bounding box center [0, 0] width 0 height 0
drag, startPoint x: 430, startPoint y: 198, endPoint x: 425, endPoint y: 188, distance: 11.4
click at [425, 188] on div "+ 7 + 7 + 6 + b + 10" at bounding box center [609, 223] width 394 height 90
click at [733, 224] on div at bounding box center [615, 223] width 374 height 82
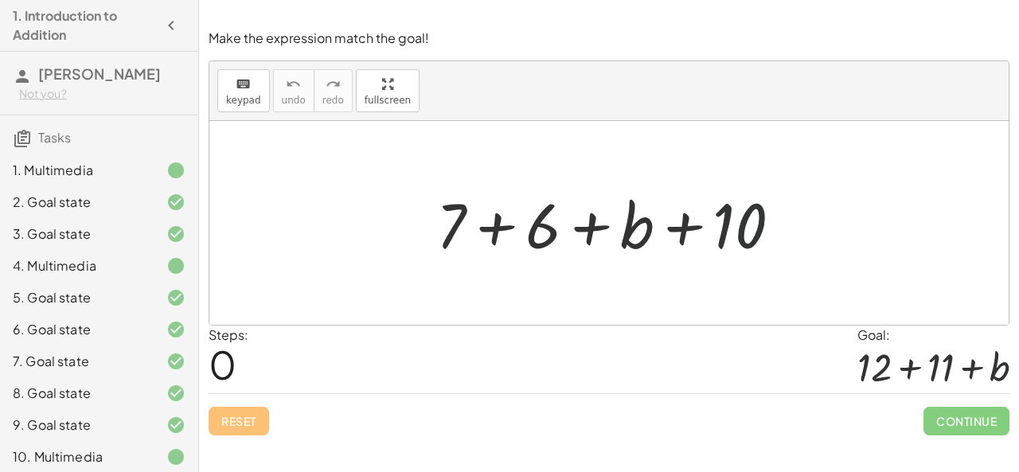
click at [718, 225] on div at bounding box center [615, 223] width 374 height 82
click at [241, 97] on span "keypad" at bounding box center [243, 100] width 35 height 11
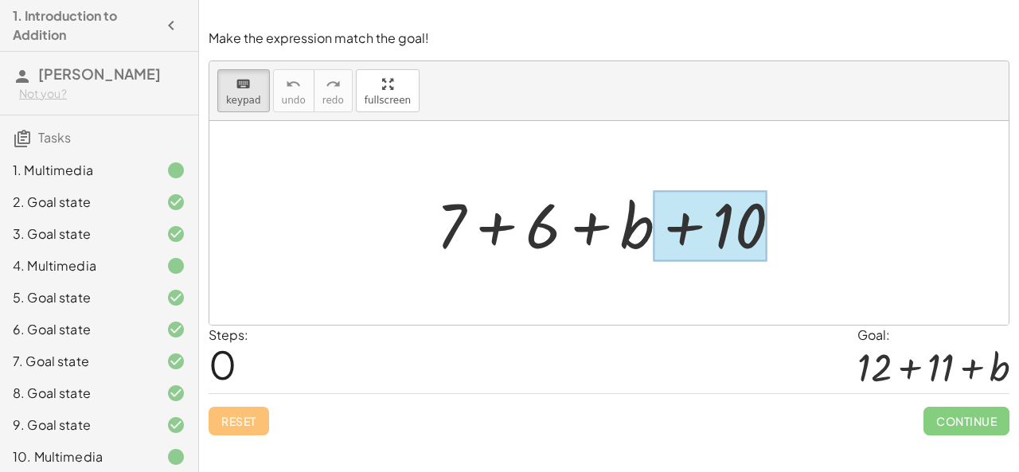
click at [713, 235] on div at bounding box center [710, 226] width 113 height 71
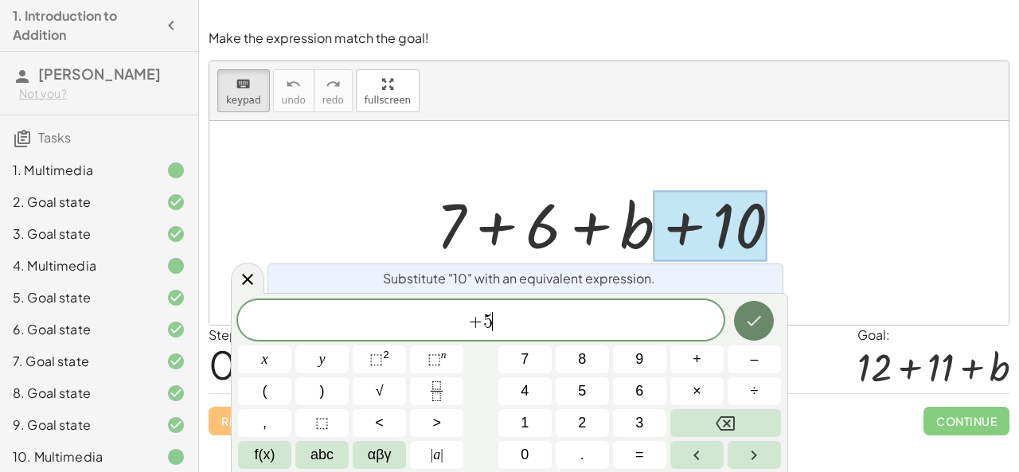
click at [763, 307] on button "Done" at bounding box center [754, 321] width 40 height 40
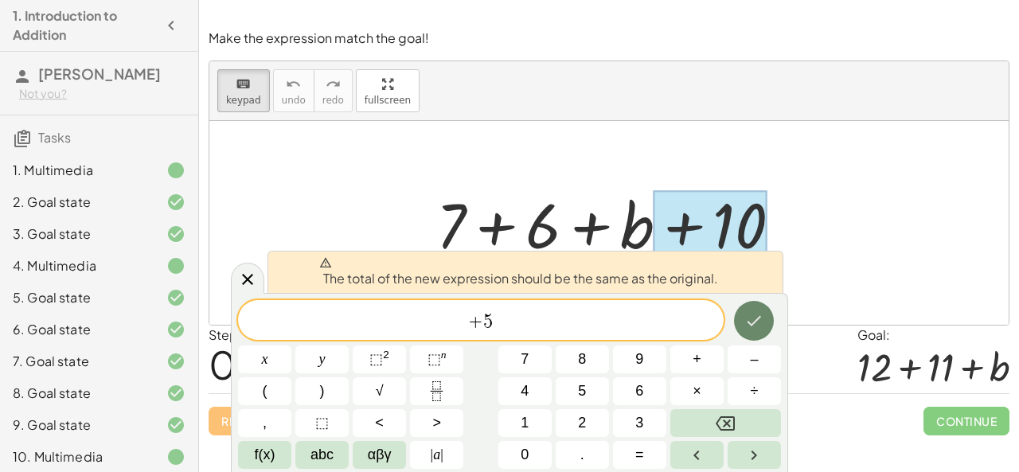
click at [763, 307] on button "Done" at bounding box center [754, 321] width 40 height 40
click at [747, 315] on icon "Done" at bounding box center [754, 320] width 19 height 19
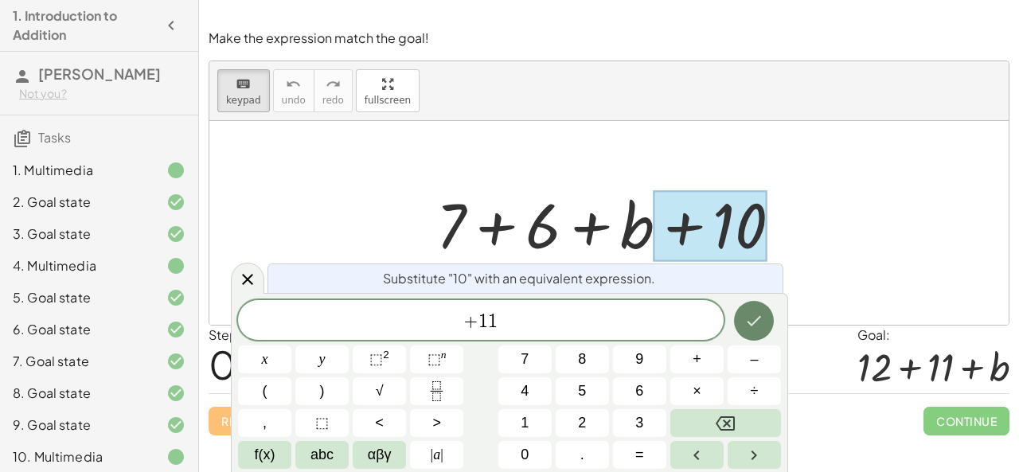
click at [749, 318] on icon "Done" at bounding box center [754, 320] width 19 height 19
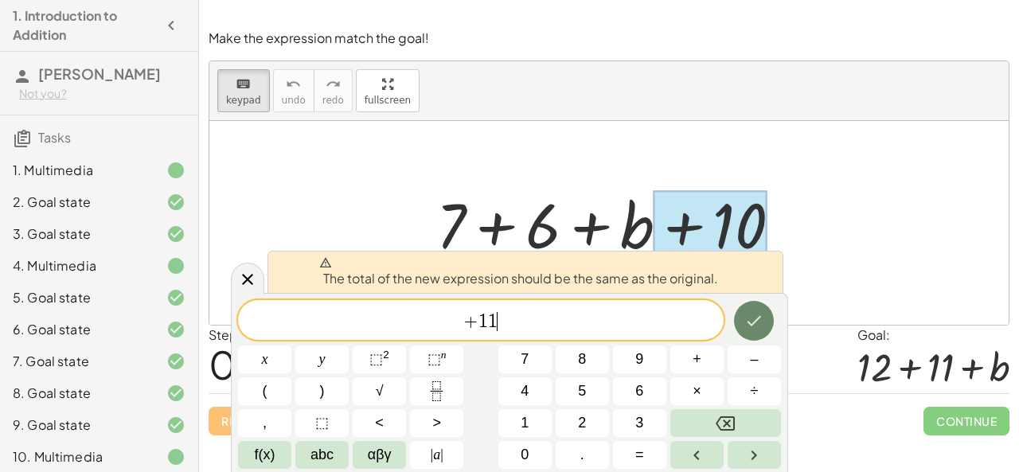
click at [753, 323] on icon "Done" at bounding box center [754, 320] width 19 height 19
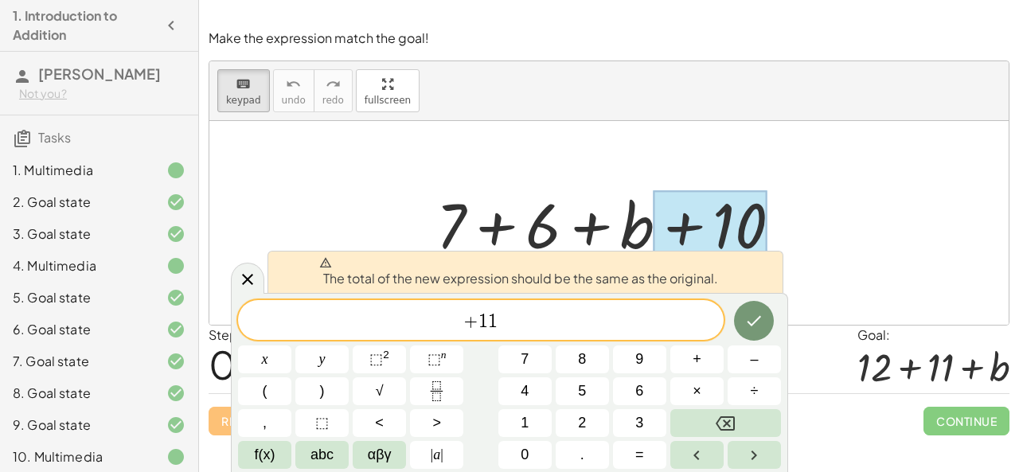
click at [643, 331] on span "+ 1 1 ​" at bounding box center [481, 322] width 486 height 22
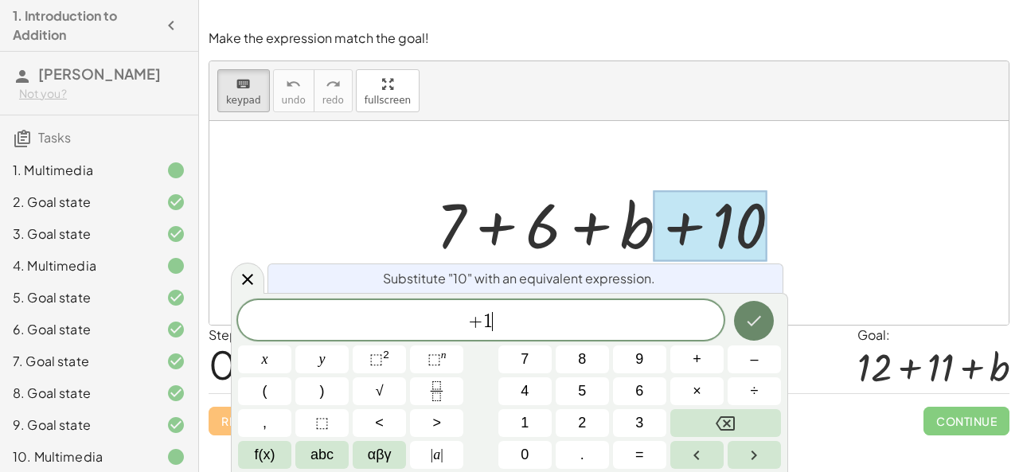
click at [768, 319] on button "Done" at bounding box center [754, 321] width 40 height 40
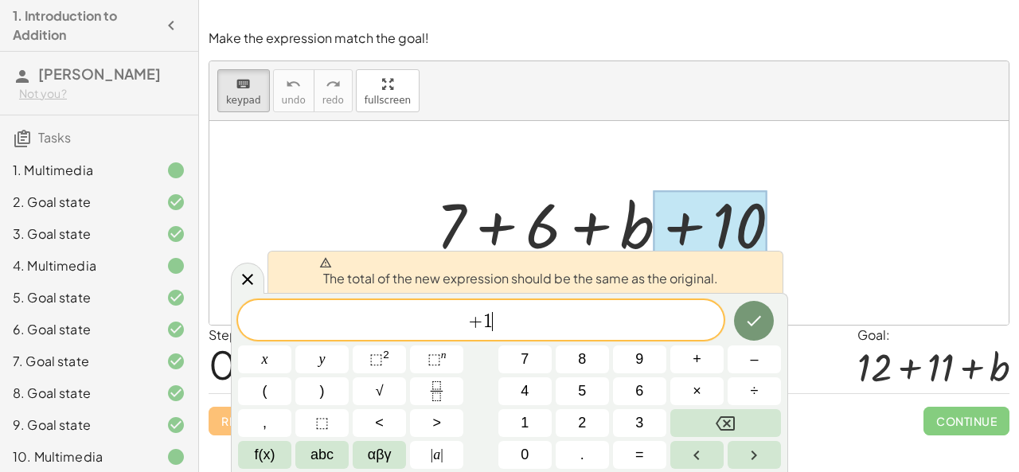
click at [680, 312] on span "+ 1 ​" at bounding box center [481, 322] width 486 height 22
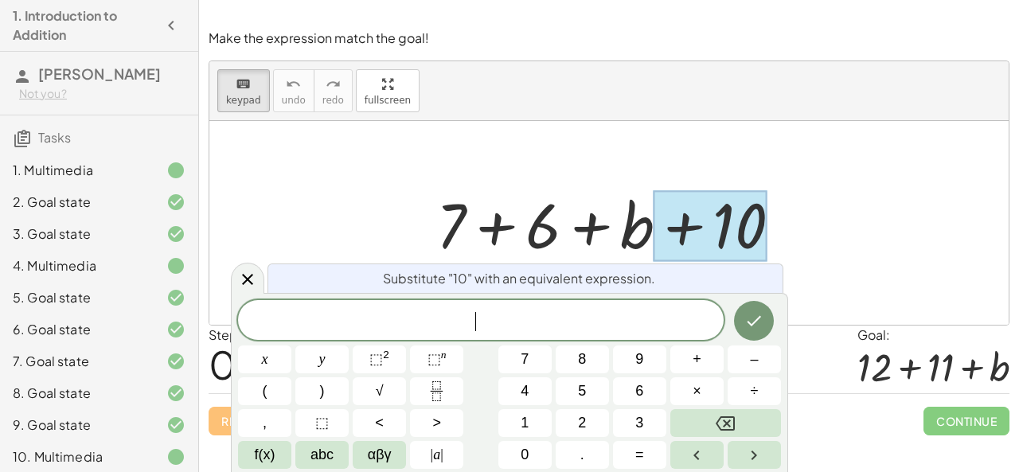
click at [496, 314] on span "​" at bounding box center [481, 322] width 486 height 22
click at [244, 279] on icon at bounding box center [247, 279] width 19 height 19
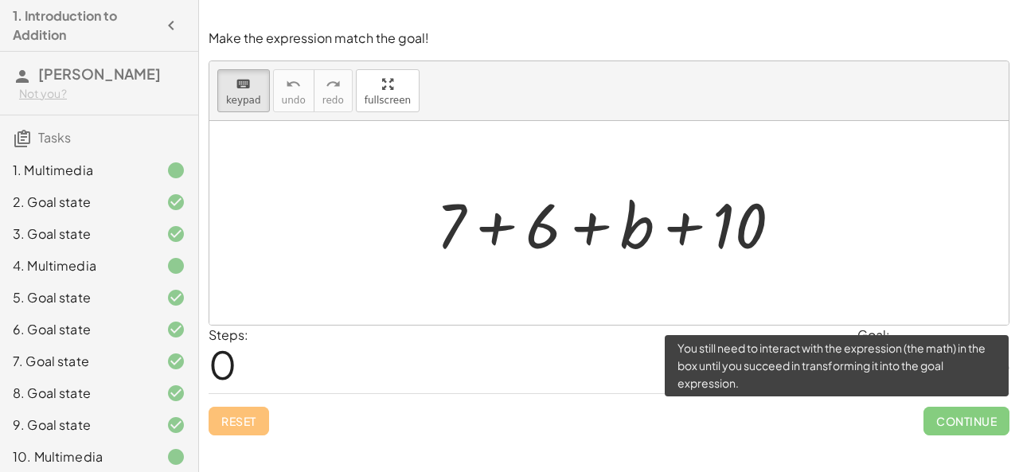
click at [931, 424] on span "Continue" at bounding box center [967, 421] width 86 height 29
click at [929, 422] on span "Continue" at bounding box center [967, 421] width 86 height 29
click at [948, 415] on span "Continue" at bounding box center [967, 421] width 86 height 29
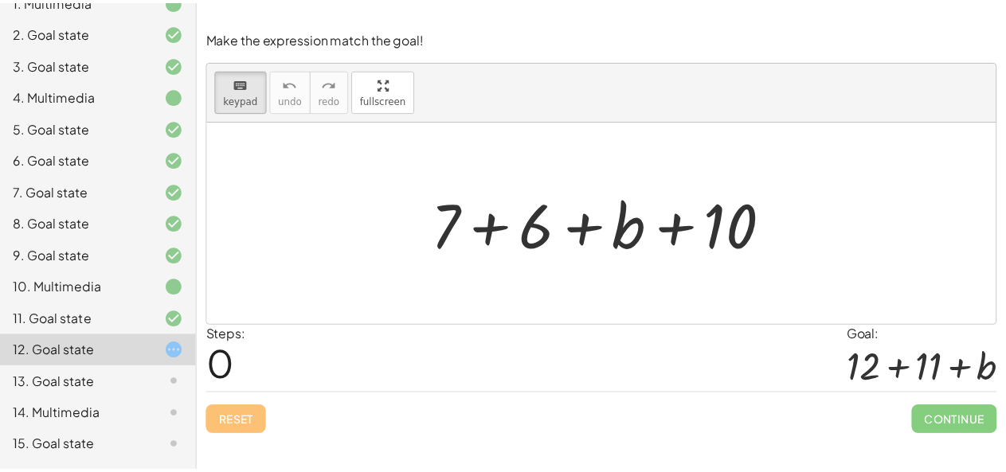
scroll to position [190, 0]
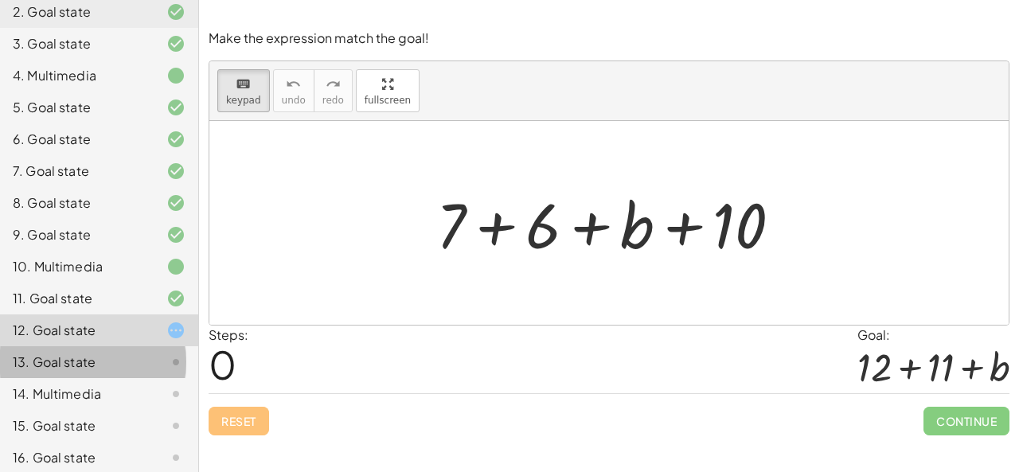
click at [85, 366] on div "13. Goal state" at bounding box center [77, 362] width 128 height 19
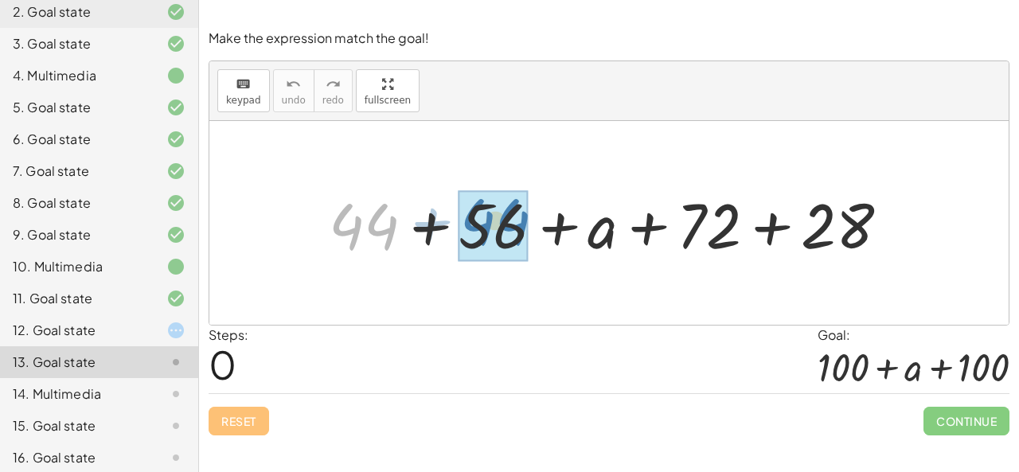
drag, startPoint x: 366, startPoint y: 225, endPoint x: 498, endPoint y: 221, distance: 132.3
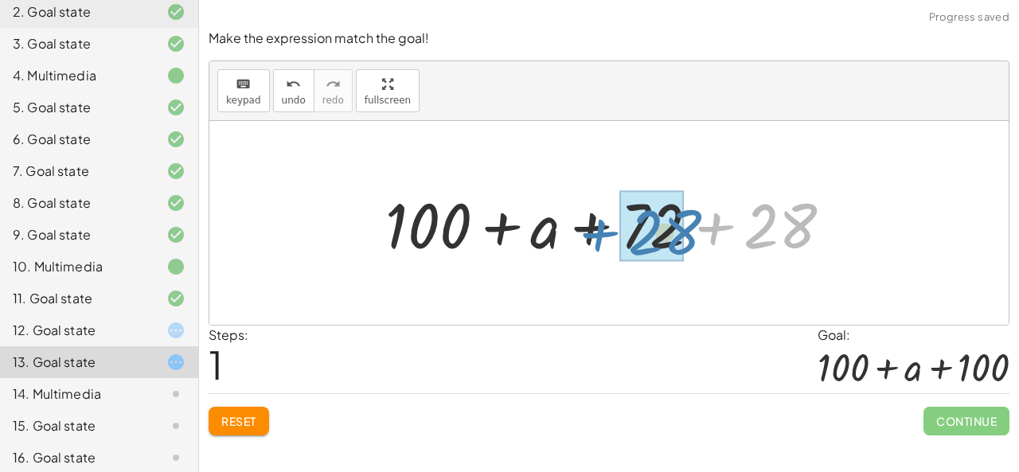
drag, startPoint x: 801, startPoint y: 216, endPoint x: 682, endPoint y: 216, distance: 119.4
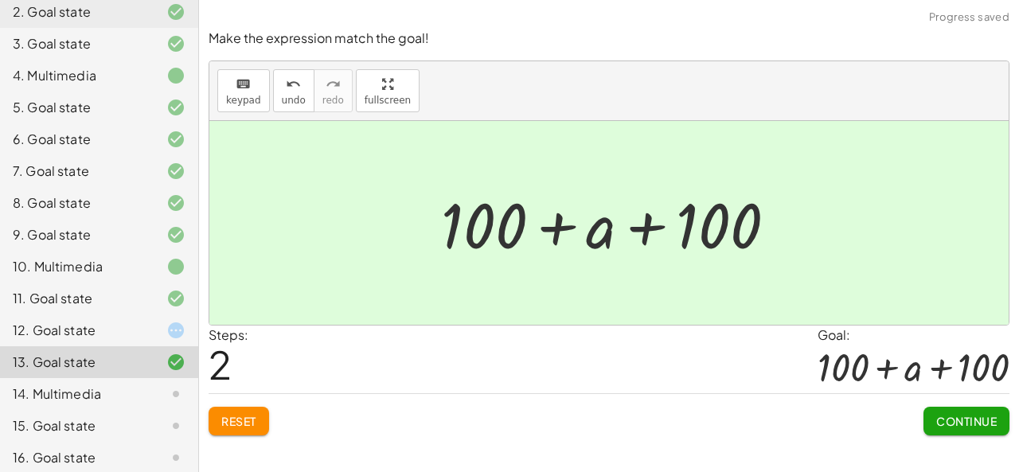
click at [957, 421] on span "Continue" at bounding box center [966, 421] width 61 height 14
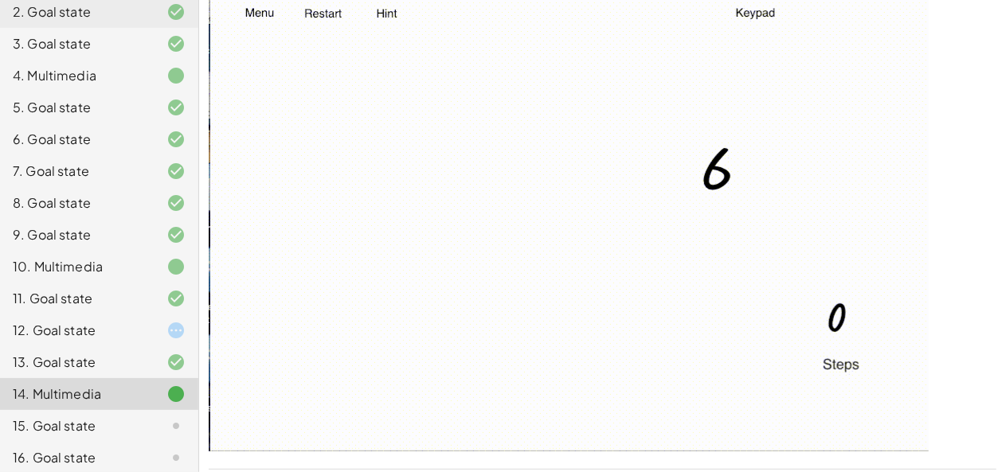
scroll to position [176, 0]
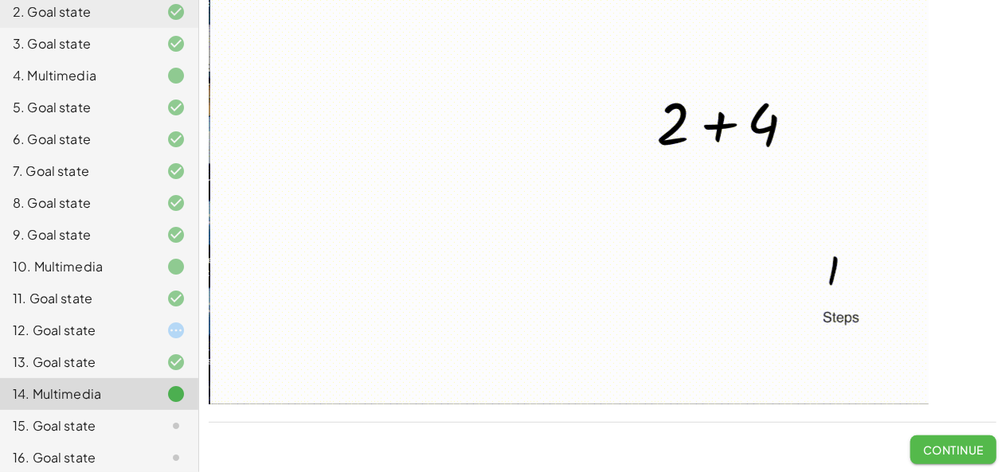
click at [945, 445] on span "Continue" at bounding box center [953, 450] width 61 height 14
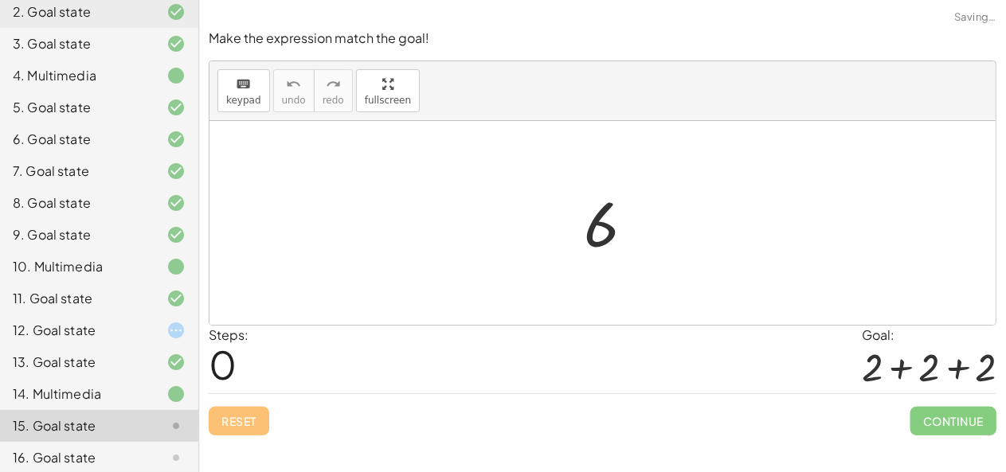
scroll to position [0, 0]
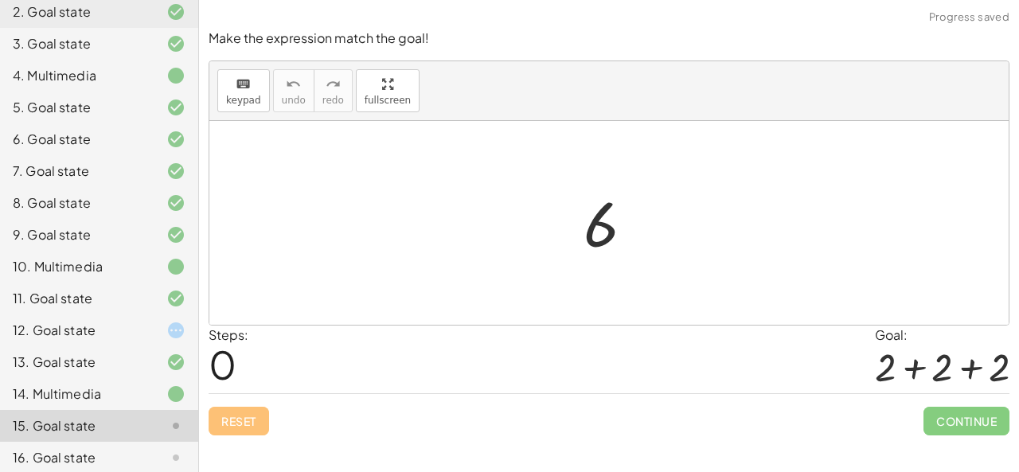
click at [589, 230] on div at bounding box center [615, 223] width 79 height 79
click at [242, 91] on icon "keyboard" at bounding box center [243, 84] width 15 height 19
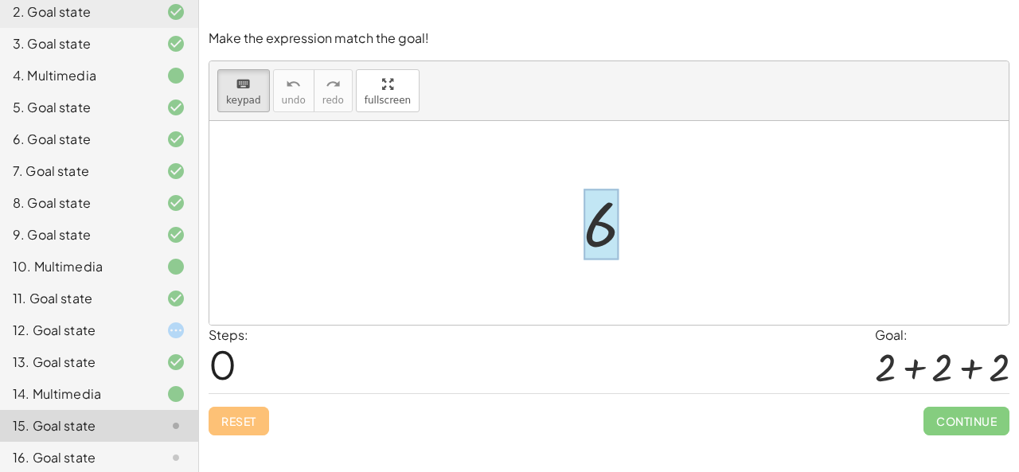
click at [592, 225] on div at bounding box center [601, 225] width 35 height 71
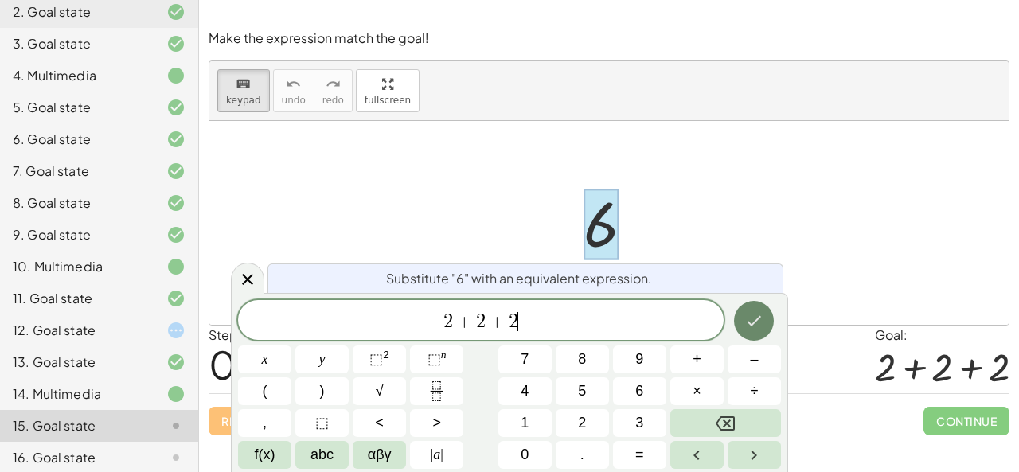
click at [749, 315] on icon "Done" at bounding box center [754, 320] width 19 height 19
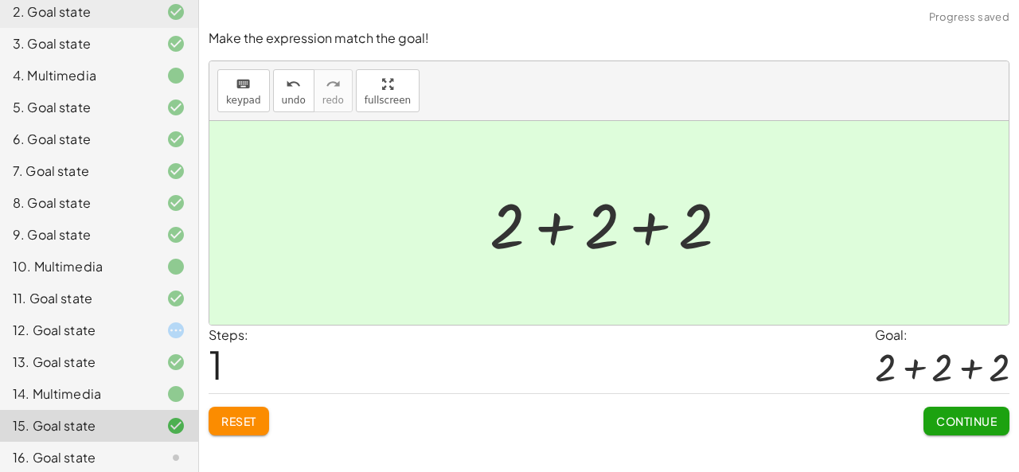
click at [952, 432] on button "Continue" at bounding box center [967, 421] width 86 height 29
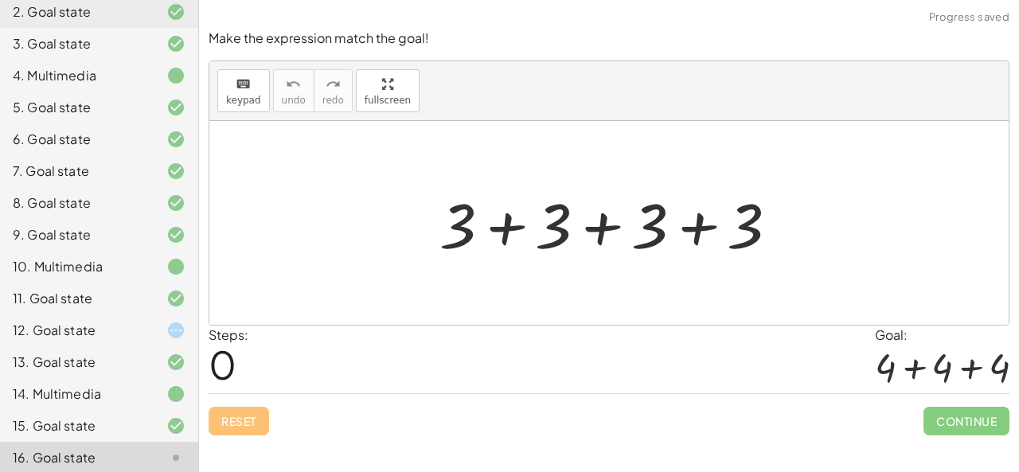
click at [123, 332] on div "12. Goal state" at bounding box center [77, 330] width 128 height 19
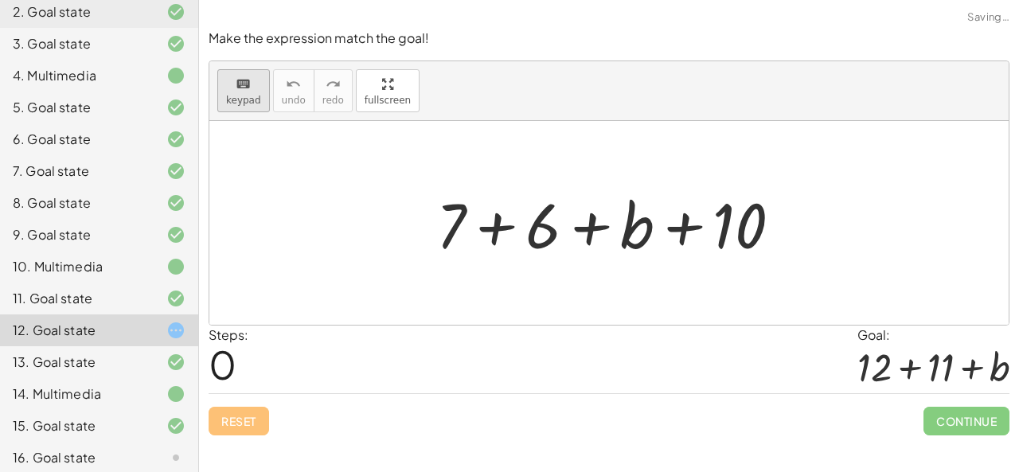
click at [244, 103] on span "keypad" at bounding box center [243, 100] width 35 height 11
click at [228, 80] on div "keyboard" at bounding box center [243, 83] width 35 height 19
click at [443, 213] on div at bounding box center [450, 225] width 29 height 74
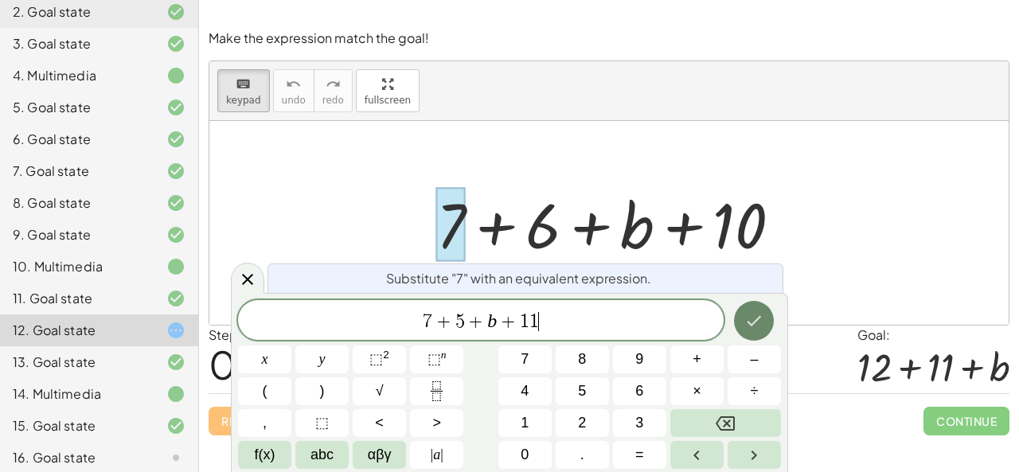
click at [738, 325] on button "Done" at bounding box center [754, 321] width 40 height 40
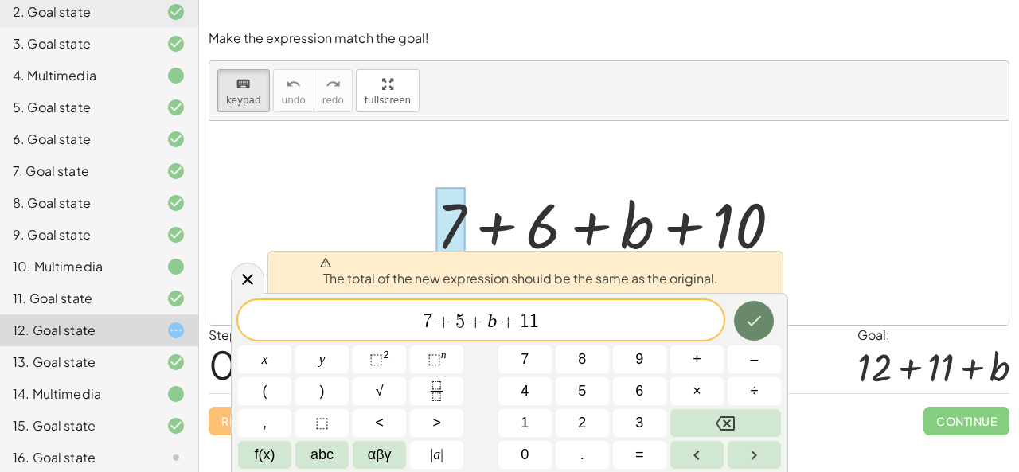
click at [745, 319] on icon "Done" at bounding box center [754, 320] width 19 height 19
click at [561, 323] on span "7 + 5 + b + 1 1 ​" at bounding box center [481, 322] width 486 height 22
click at [756, 319] on icon "Done" at bounding box center [754, 320] width 19 height 19
click at [750, 319] on icon "Done" at bounding box center [754, 320] width 19 height 19
click at [573, 321] on span "7 + 5 ​" at bounding box center [481, 322] width 486 height 22
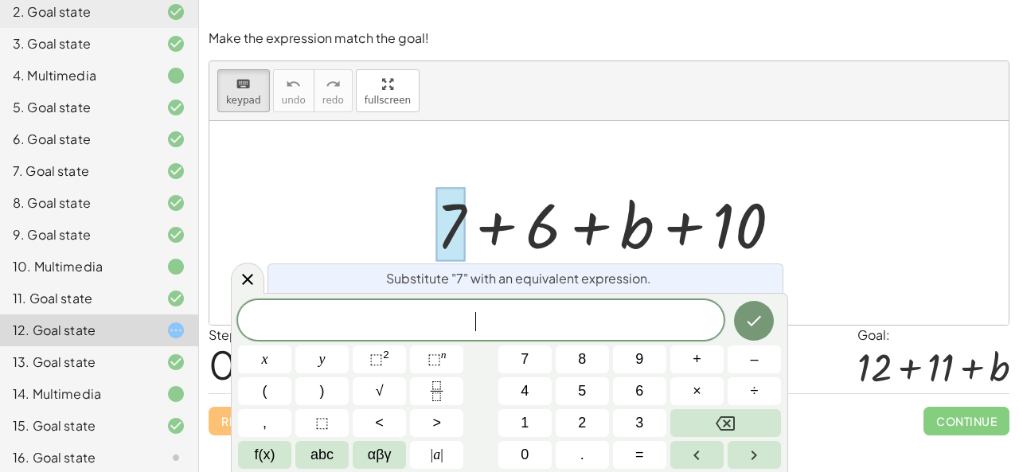
click at [141, 393] on div at bounding box center [163, 394] width 45 height 19
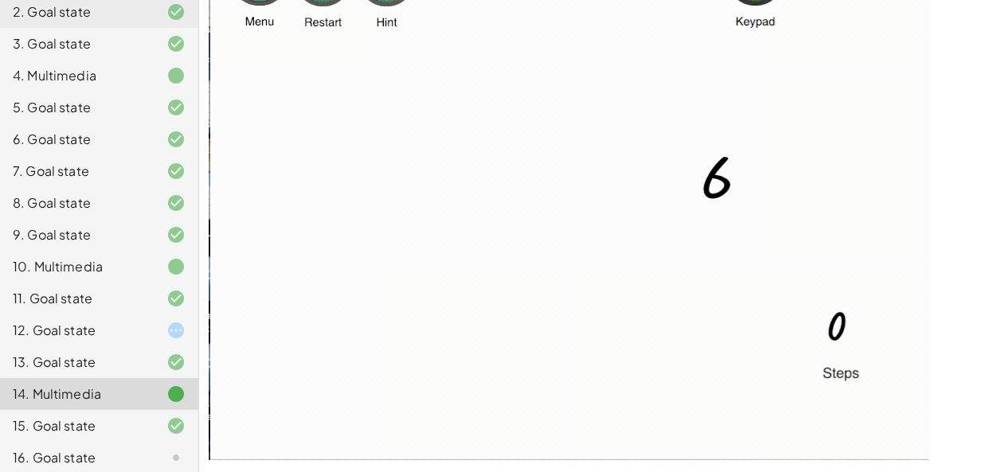
scroll to position [176, 0]
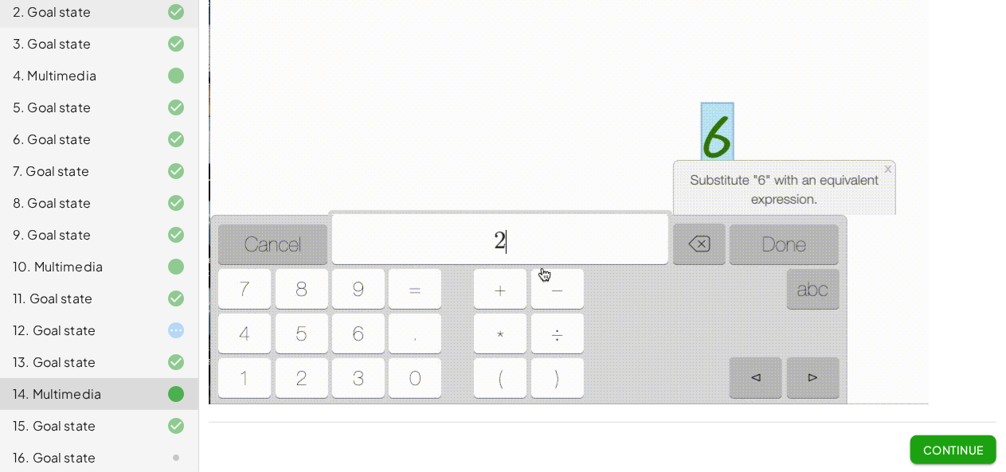
click at [0, 0] on div "This keypad decomposes a number into two addends. Use the keypad twice to decom…" at bounding box center [0, 0] width 0 height 0
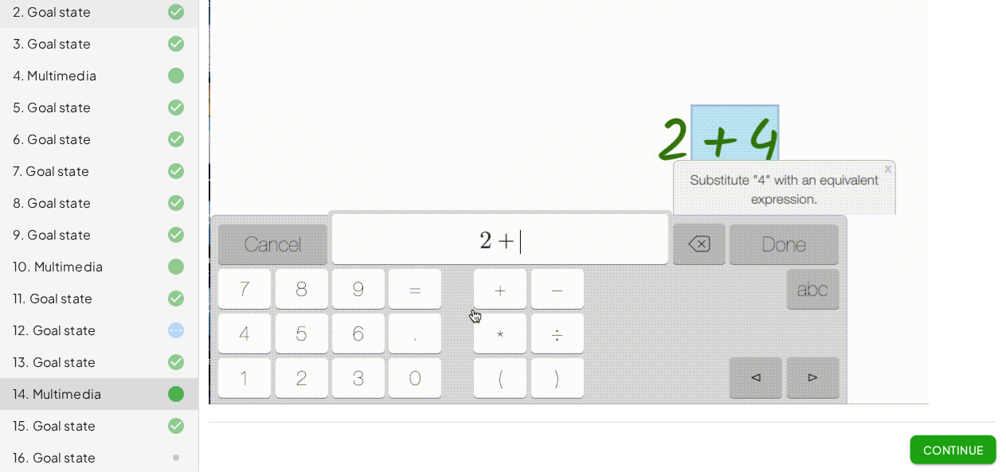
click at [936, 446] on span "Continue" at bounding box center [953, 450] width 61 height 14
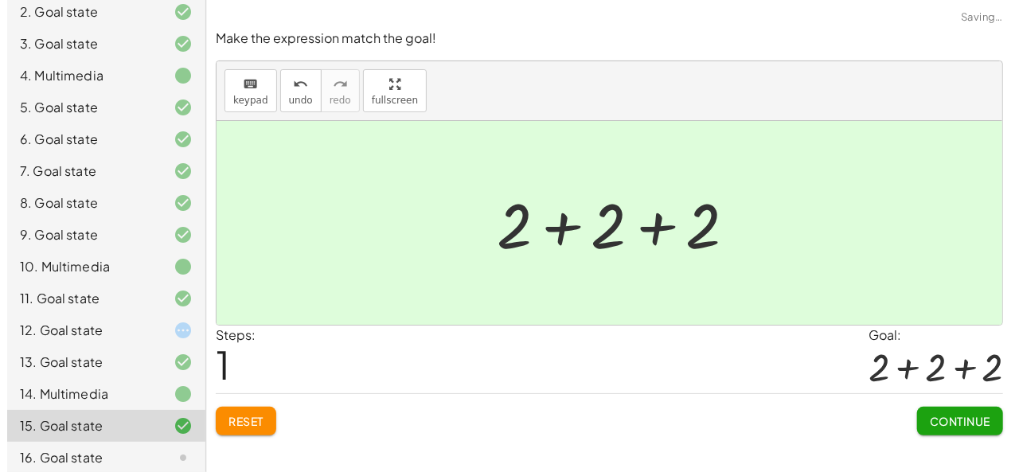
scroll to position [0, 0]
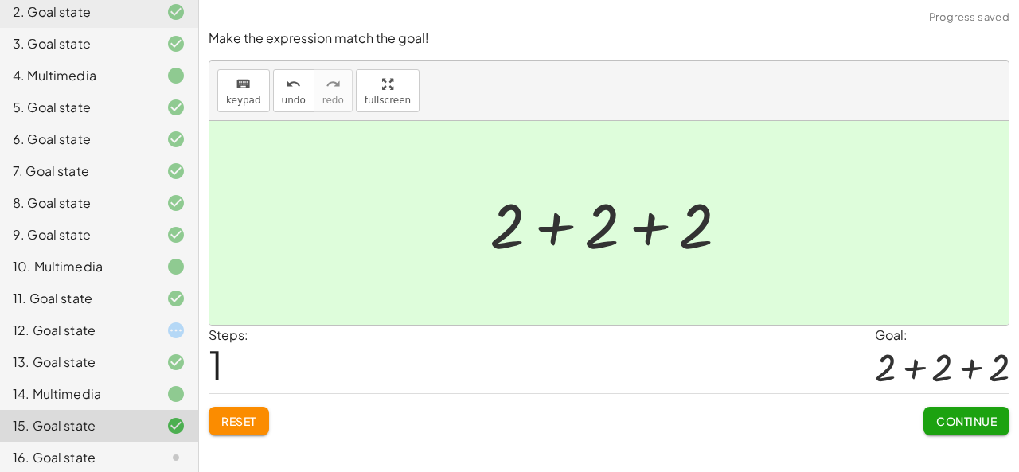
click at [953, 414] on span "Continue" at bounding box center [966, 421] width 61 height 14
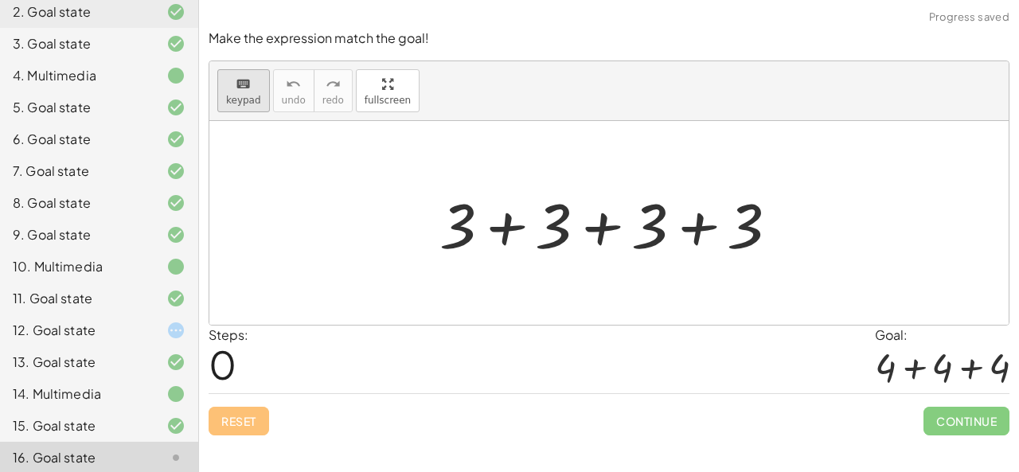
click at [248, 95] on span "keypad" at bounding box center [243, 100] width 35 height 11
click at [462, 217] on div at bounding box center [458, 225] width 37 height 74
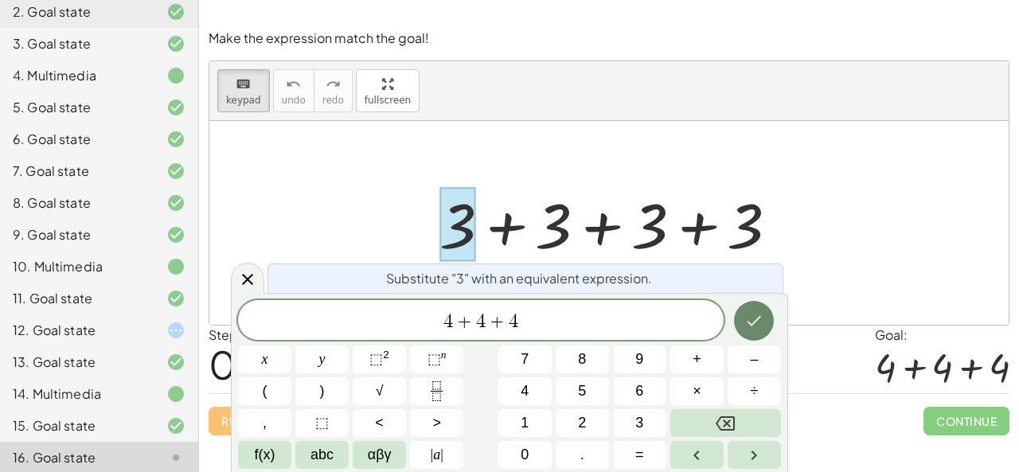
click at [756, 322] on icon "Done" at bounding box center [755, 321] width 14 height 10
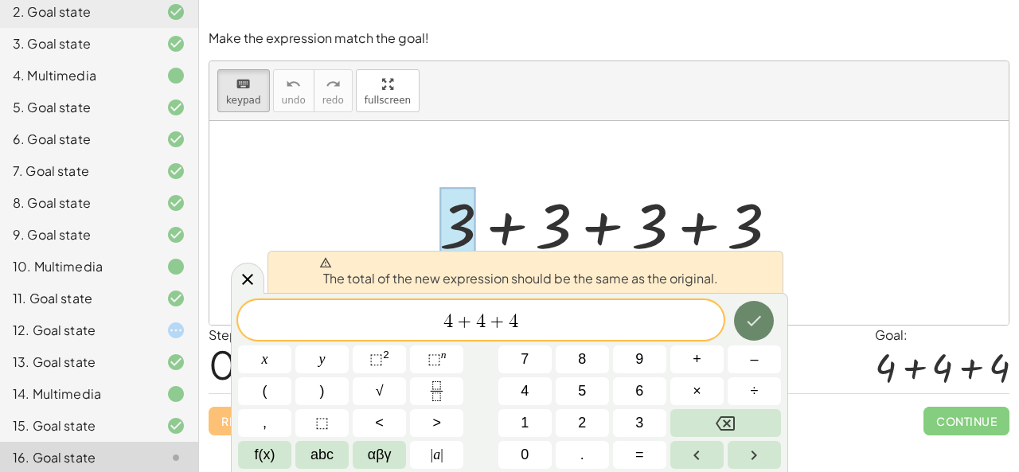
click at [756, 322] on icon "Done" at bounding box center [755, 321] width 14 height 10
click at [755, 321] on icon "Done" at bounding box center [754, 320] width 19 height 19
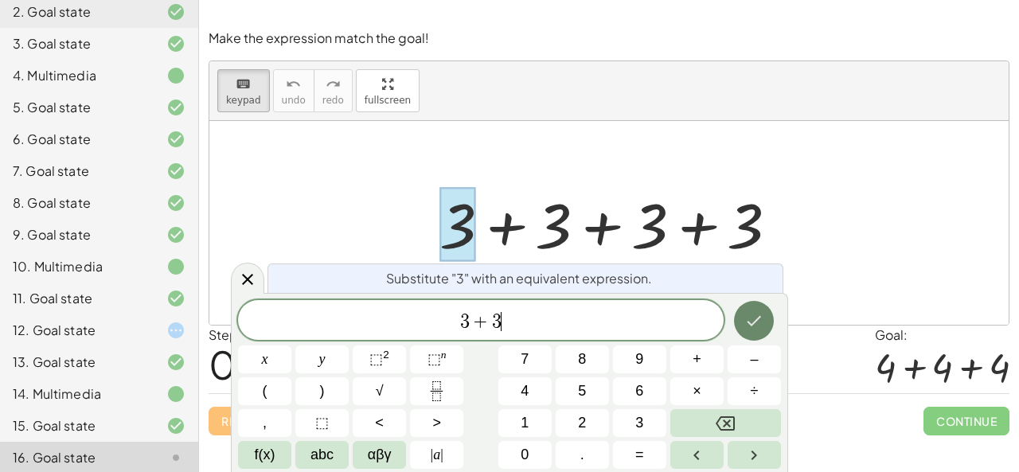
click at [749, 325] on icon "Done" at bounding box center [754, 320] width 19 height 19
click at [745, 320] on icon "Done" at bounding box center [754, 320] width 19 height 19
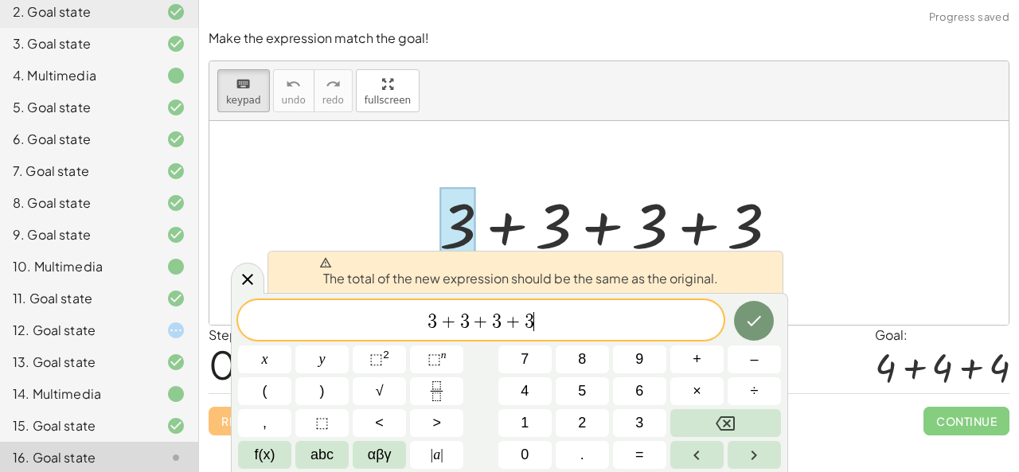
click at [688, 310] on div "3 + 3 + 3 + 3 ​" at bounding box center [481, 320] width 486 height 40
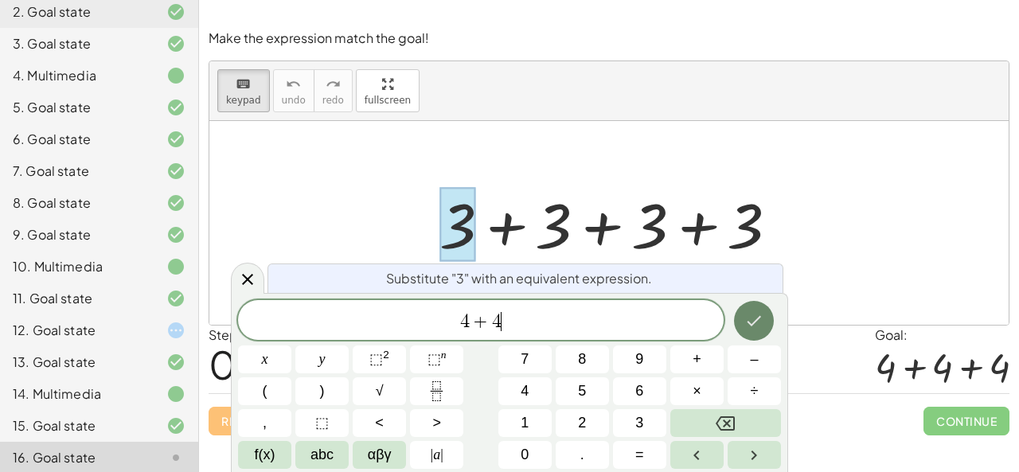
click at [756, 319] on icon "Done" at bounding box center [754, 320] width 19 height 19
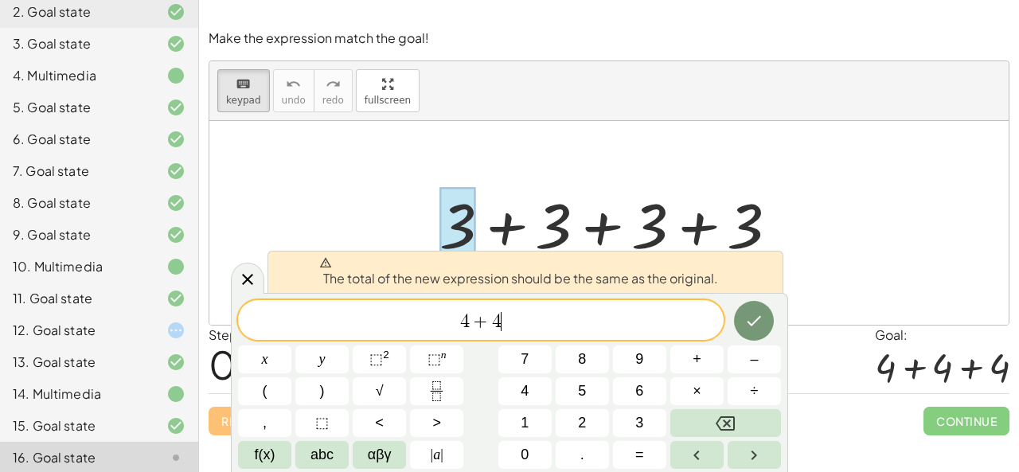
click at [630, 321] on span "4 + 4 ​" at bounding box center [481, 322] width 486 height 22
click at [823, 267] on div at bounding box center [608, 223] width 799 height 204
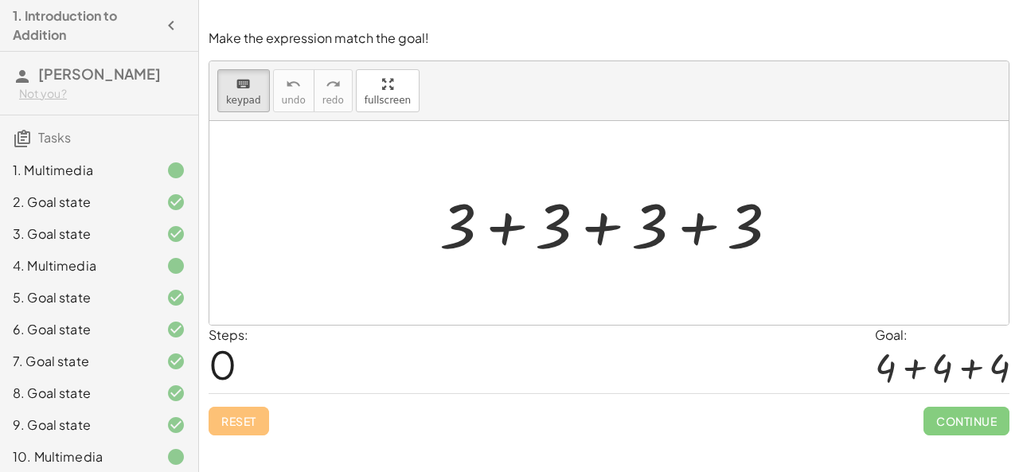
scroll to position [389, 0]
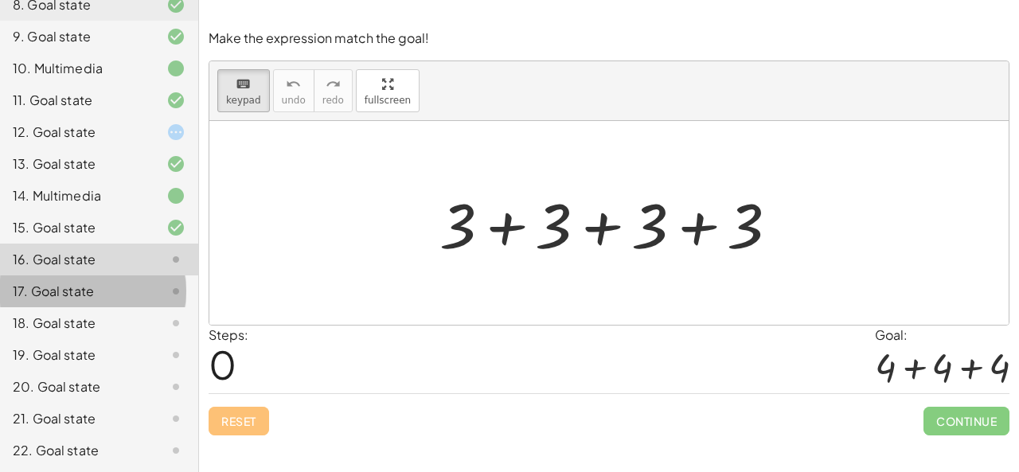
click at [108, 295] on div "17. Goal state" at bounding box center [77, 291] width 128 height 19
